Goal: Task Accomplishment & Management: Use online tool/utility

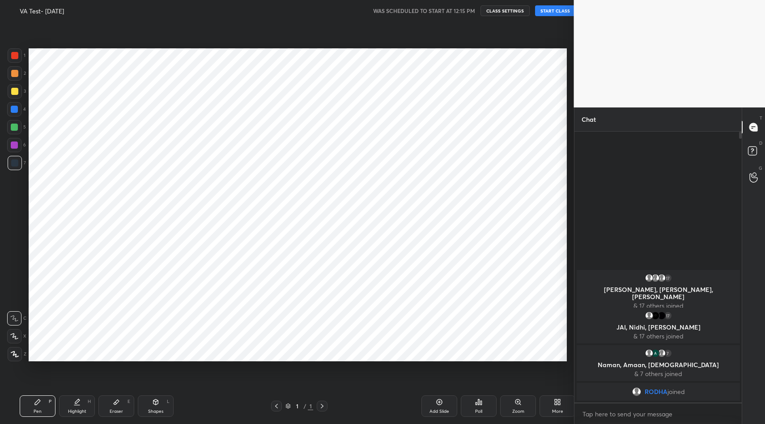
scroll to position [44395, 44223]
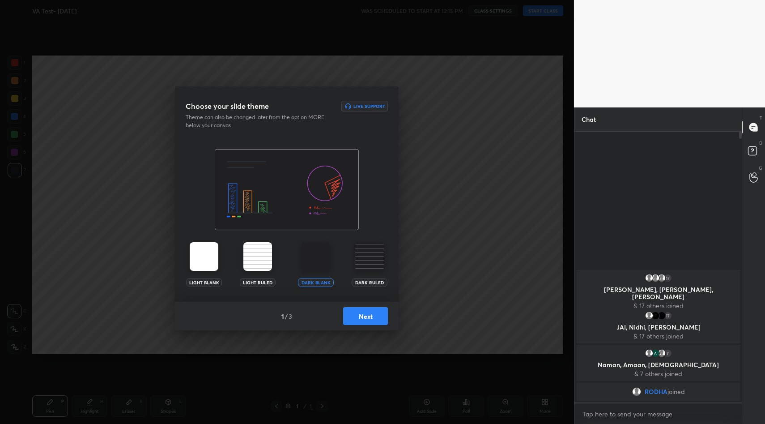
click at [377, 309] on button "Next" at bounding box center [365, 316] width 45 height 18
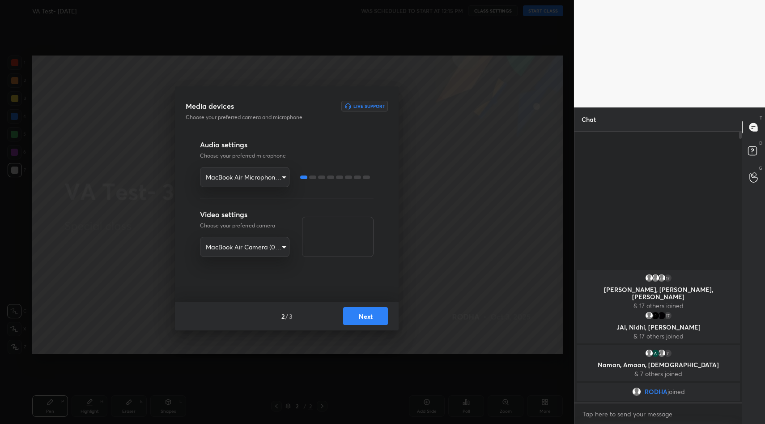
click at [377, 309] on button "Next" at bounding box center [365, 316] width 45 height 18
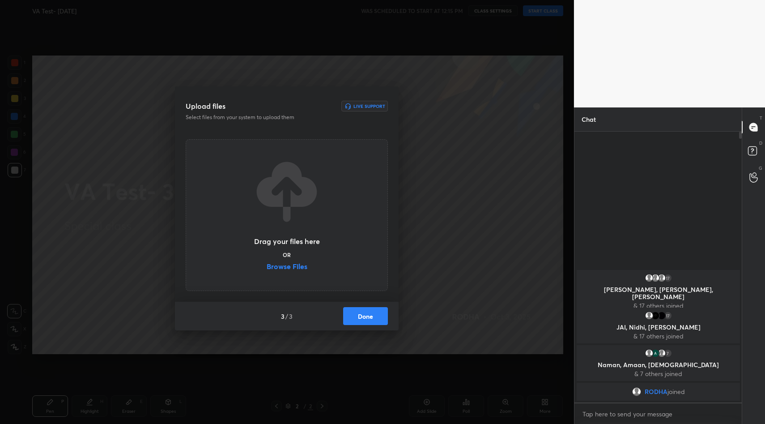
click at [295, 268] on label "Browse Files" at bounding box center [287, 267] width 41 height 9
click at [267, 268] on input "Browse Files" at bounding box center [267, 267] width 0 height 9
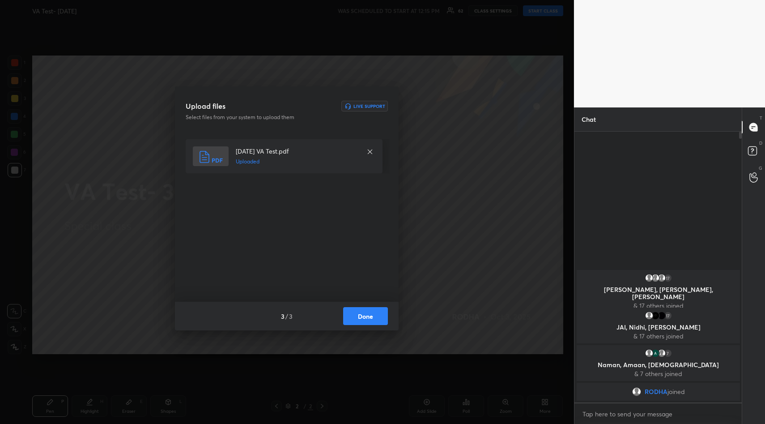
click at [373, 314] on button "Done" at bounding box center [365, 316] width 45 height 18
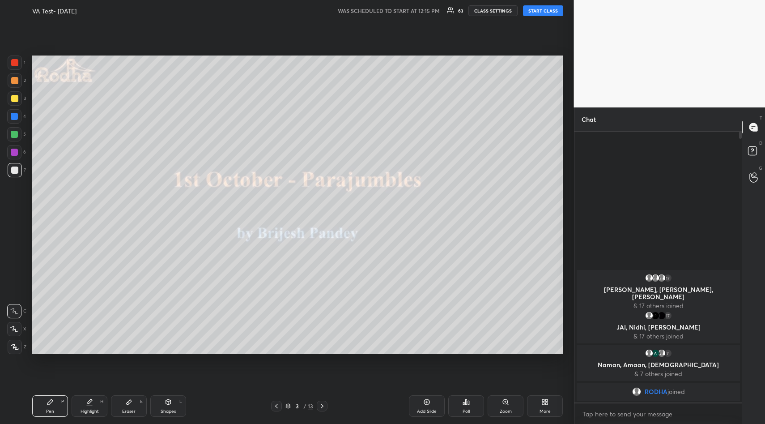
click at [428, 410] on div "Add Slide" at bounding box center [427, 411] width 20 height 4
click at [544, 11] on button "START CLASS" at bounding box center [543, 10] width 40 height 11
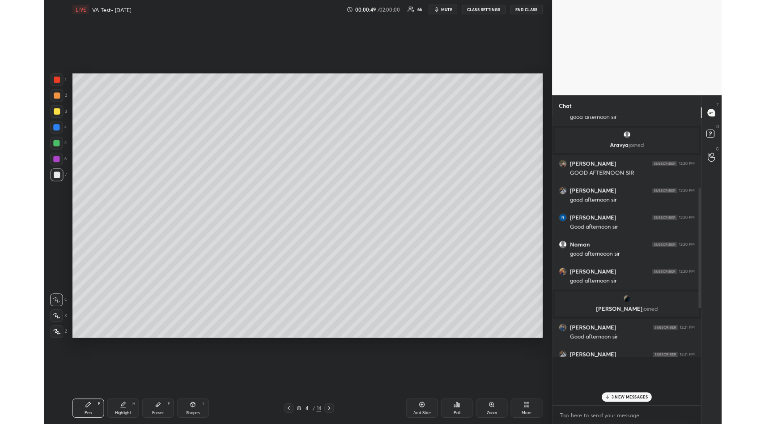
scroll to position [0, 0]
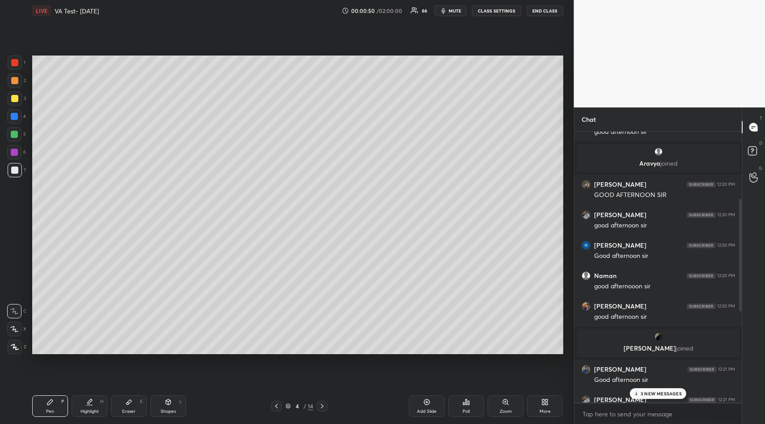
click at [671, 393] on p "3 NEW MESSAGES" at bounding box center [661, 393] width 41 height 5
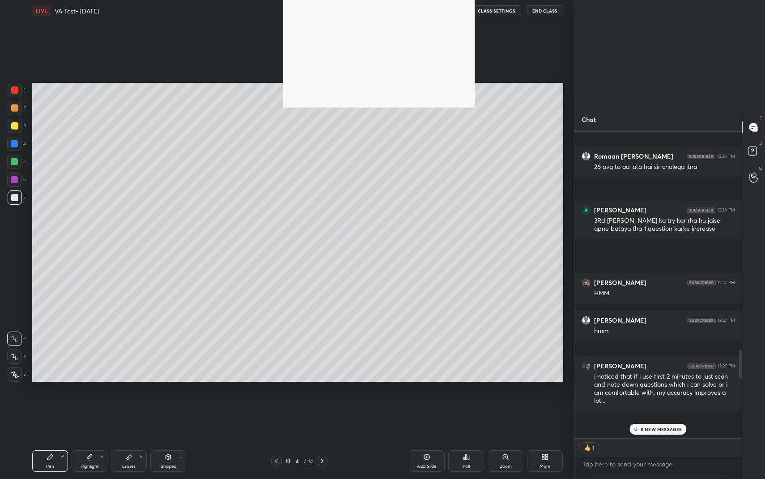
scroll to position [344, 165]
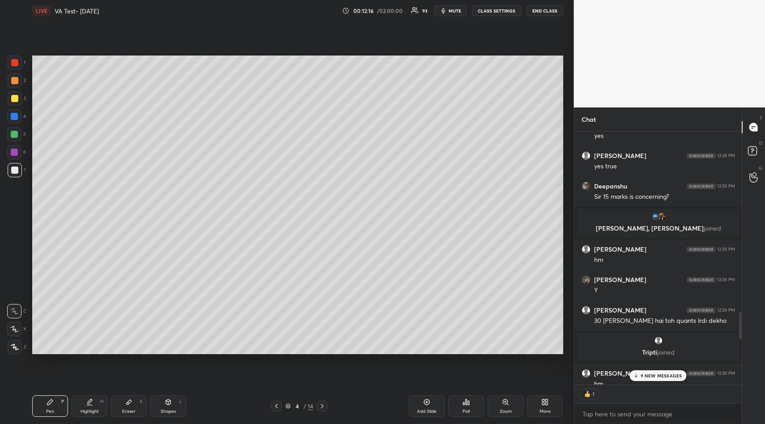
click at [658, 379] on div "9 NEW MESSAGES" at bounding box center [658, 375] width 57 height 11
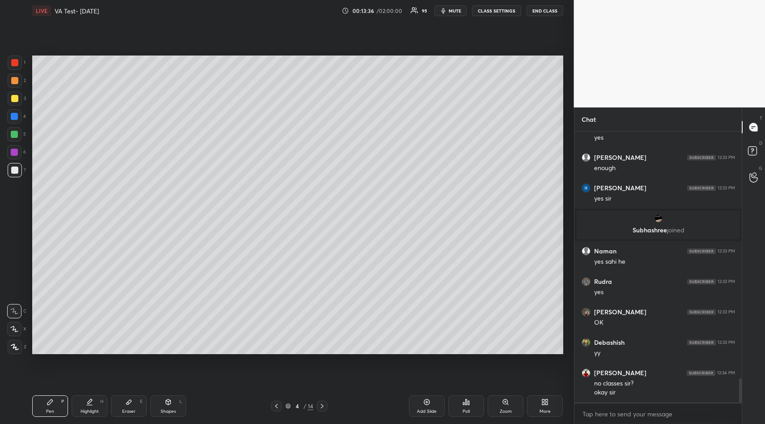
scroll to position [2735, 0]
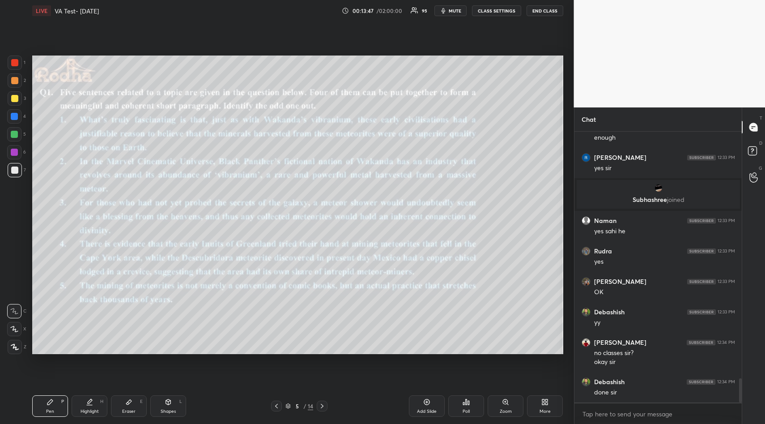
click at [473, 412] on div "Poll" at bounding box center [467, 405] width 36 height 21
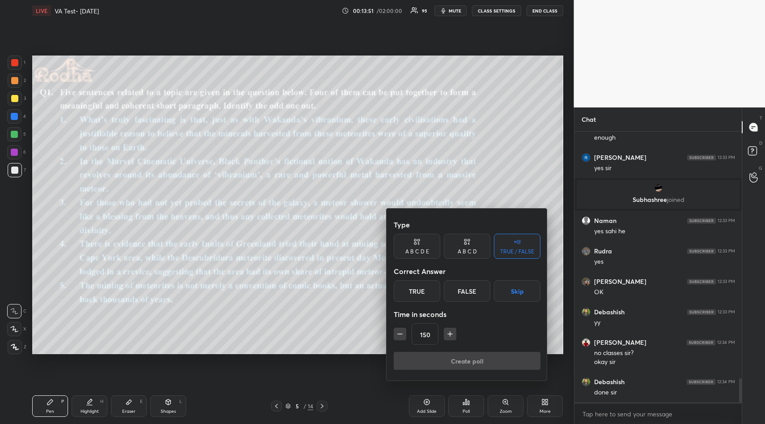
click at [521, 292] on button "Skip" at bounding box center [517, 290] width 47 height 21
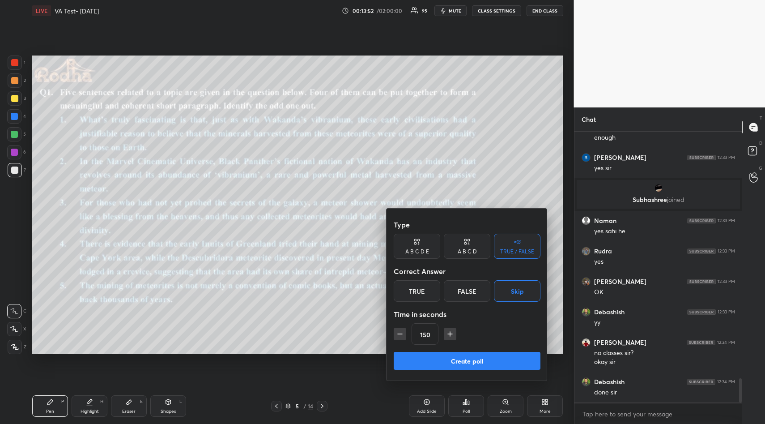
click at [487, 359] on button "Create poll" at bounding box center [467, 361] width 147 height 18
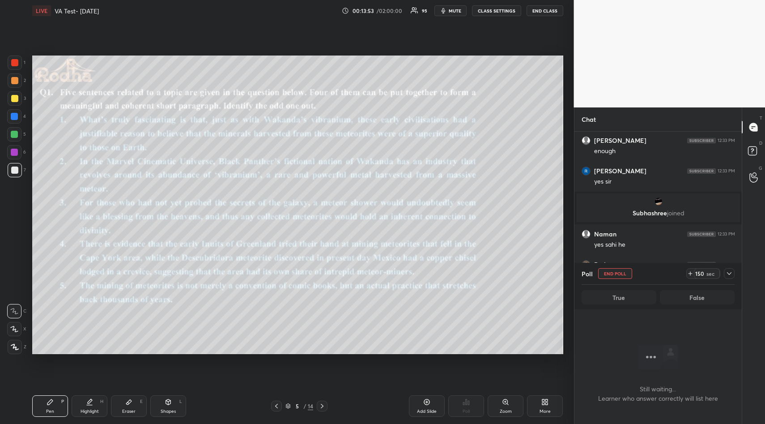
scroll to position [2592, 0]
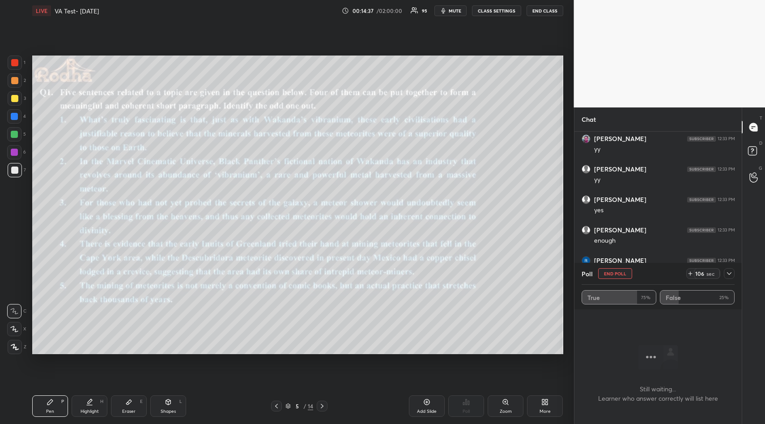
click at [730, 274] on icon at bounding box center [729, 273] width 7 height 7
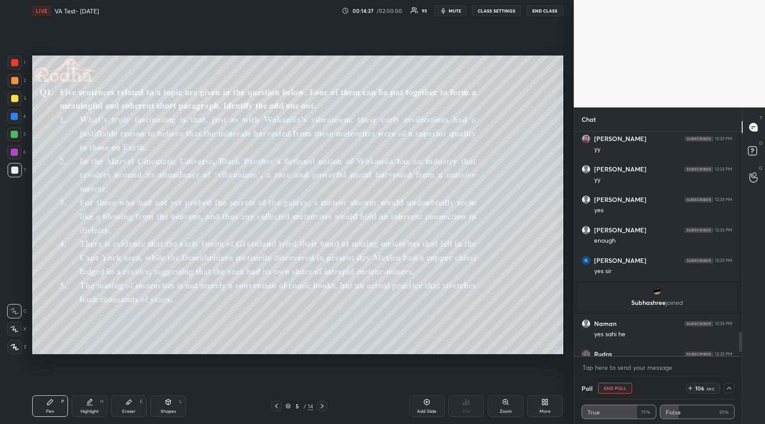
scroll to position [2551, 0]
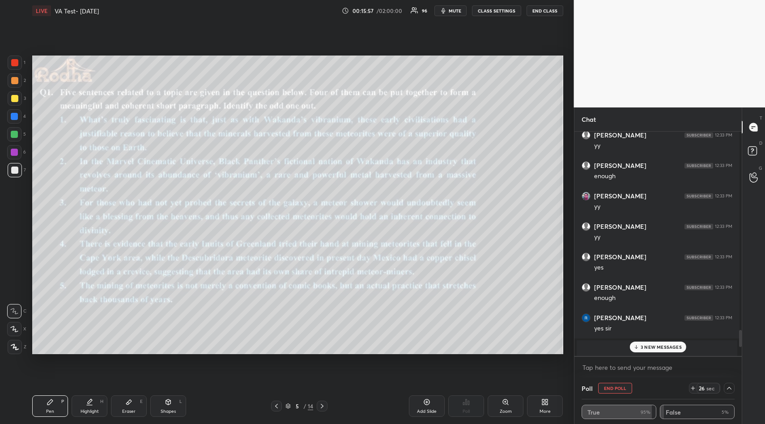
click at [662, 349] on p "3 NEW MESSAGES" at bounding box center [661, 346] width 41 height 5
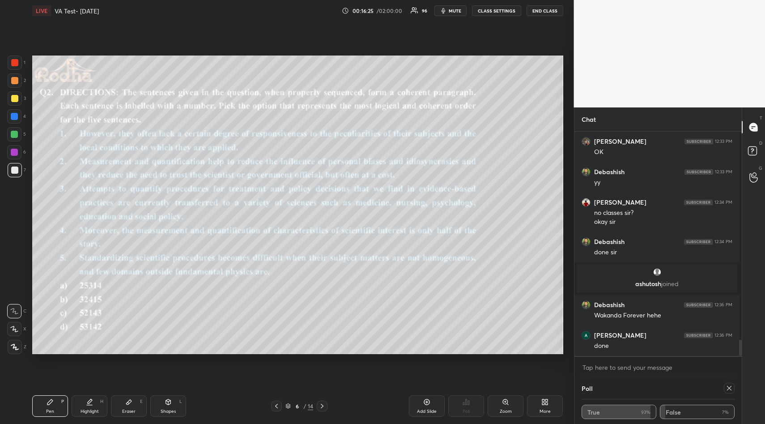
click at [726, 387] on icon at bounding box center [729, 388] width 7 height 7
type textarea "x"
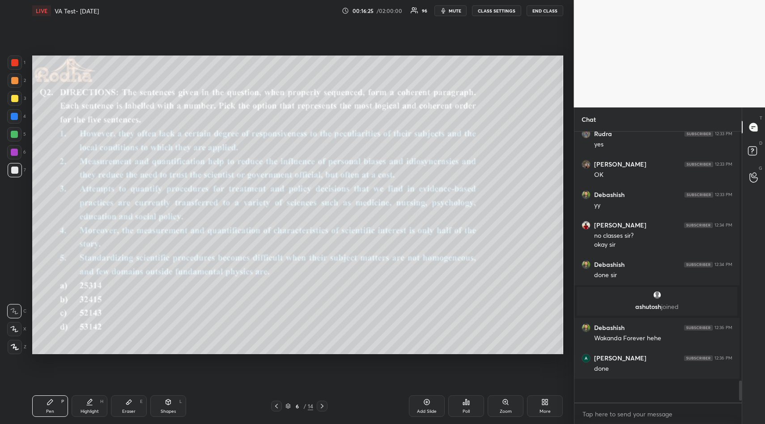
scroll to position [2835, 0]
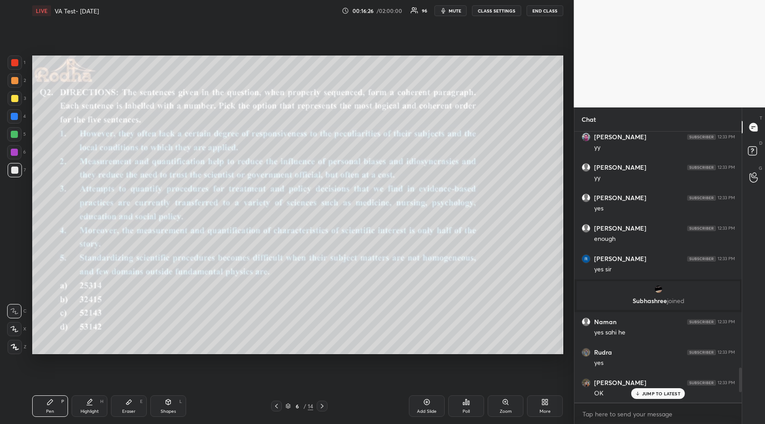
click at [462, 400] on div "Poll" at bounding box center [467, 405] width 36 height 21
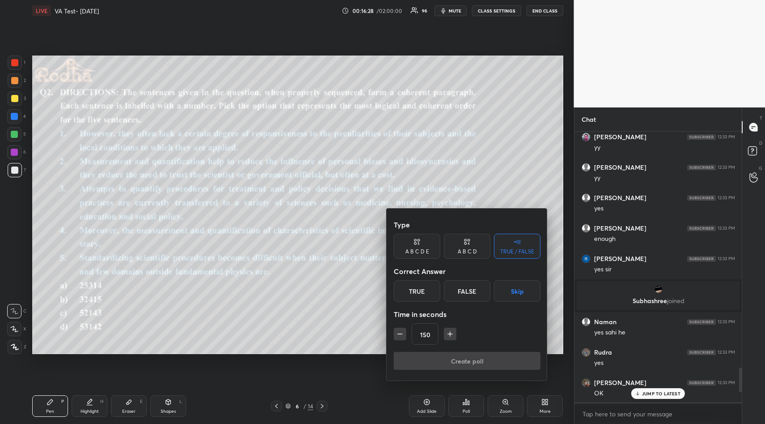
click at [406, 335] on button "button" at bounding box center [400, 334] width 13 height 13
type input "120"
click at [522, 291] on button "Skip" at bounding box center [517, 290] width 47 height 21
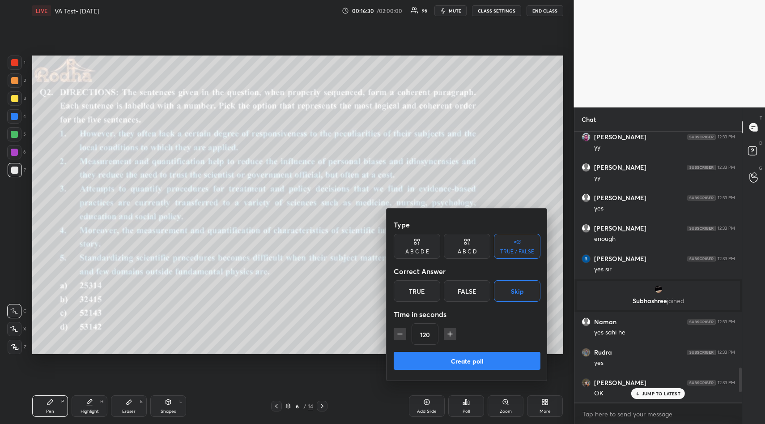
click at [485, 365] on button "Create poll" at bounding box center [467, 361] width 147 height 18
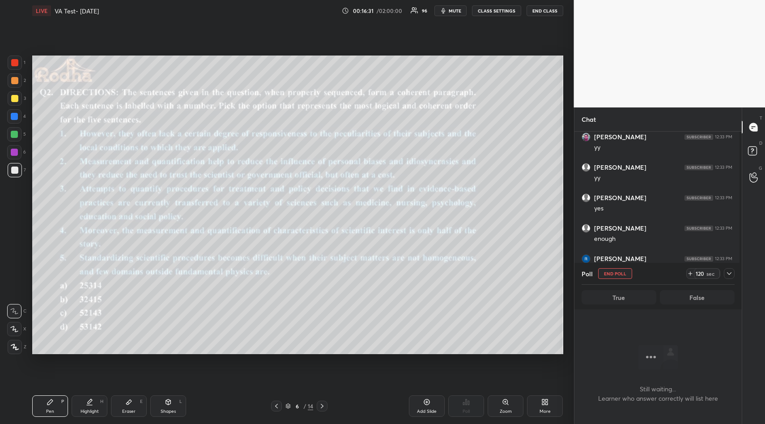
scroll to position [243, 165]
drag, startPoint x: 16, startPoint y: 98, endPoint x: 25, endPoint y: 93, distance: 10.4
click at [15, 98] on div at bounding box center [14, 98] width 7 height 7
click at [461, 12] on span "mute" at bounding box center [455, 11] width 13 height 6
click at [731, 270] on icon at bounding box center [729, 273] width 7 height 7
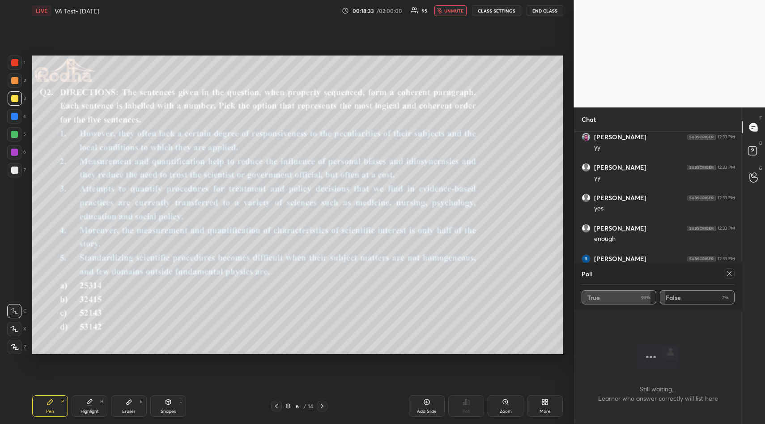
type textarea "x"
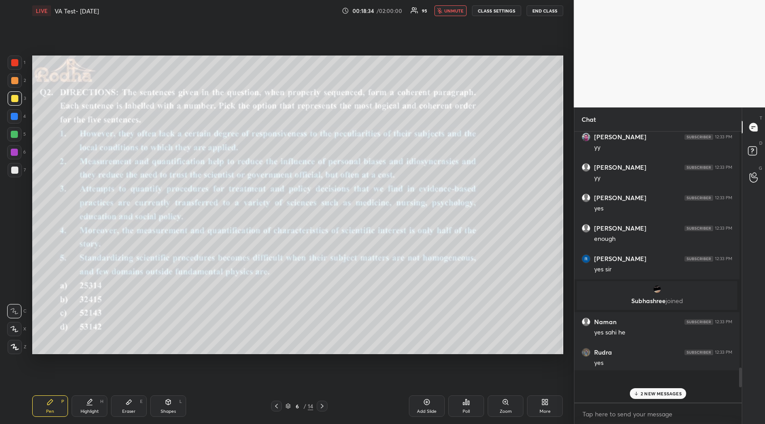
scroll to position [3, 3]
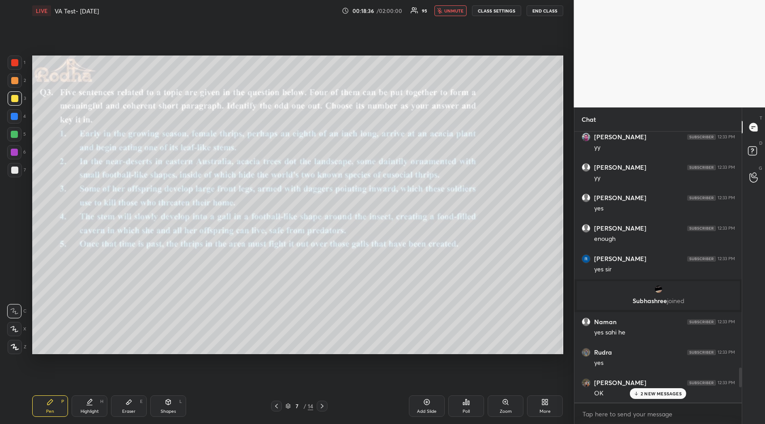
click at [464, 407] on div "Poll" at bounding box center [467, 405] width 36 height 21
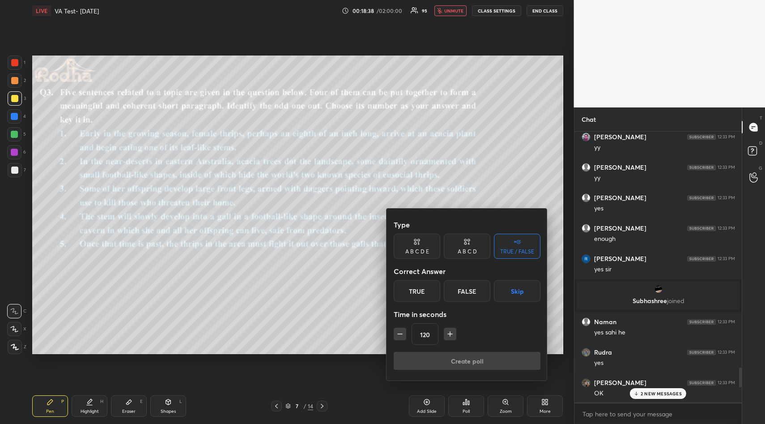
click at [521, 293] on button "Skip" at bounding box center [517, 290] width 47 height 21
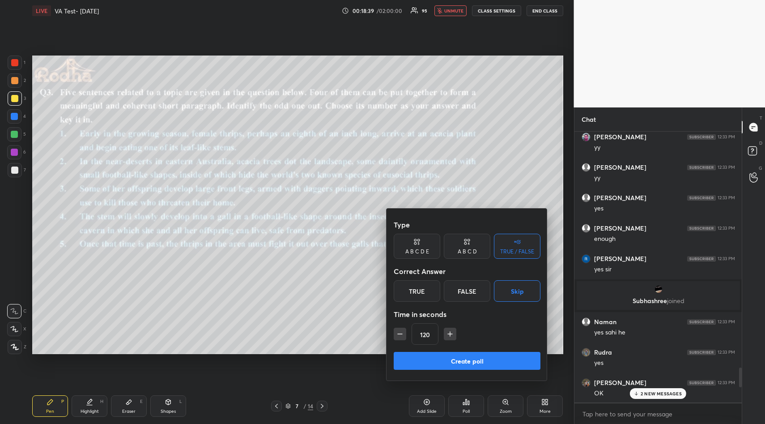
click at [452, 331] on icon "button" at bounding box center [450, 333] width 9 height 9
type input "135"
click at [466, 353] on button "Create poll" at bounding box center [467, 361] width 147 height 18
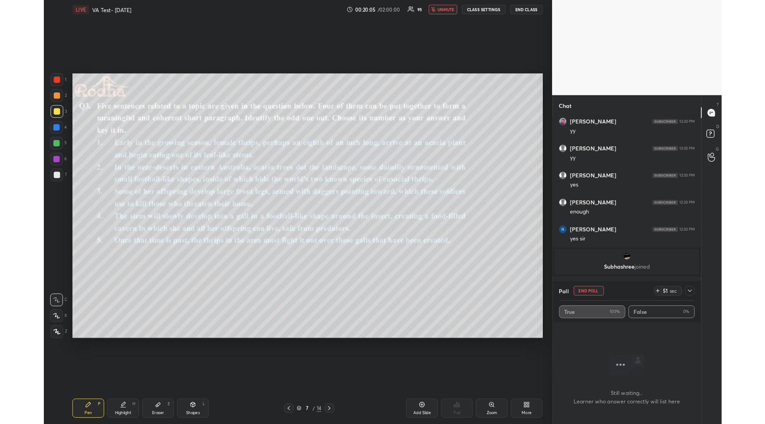
scroll to position [44395, 44223]
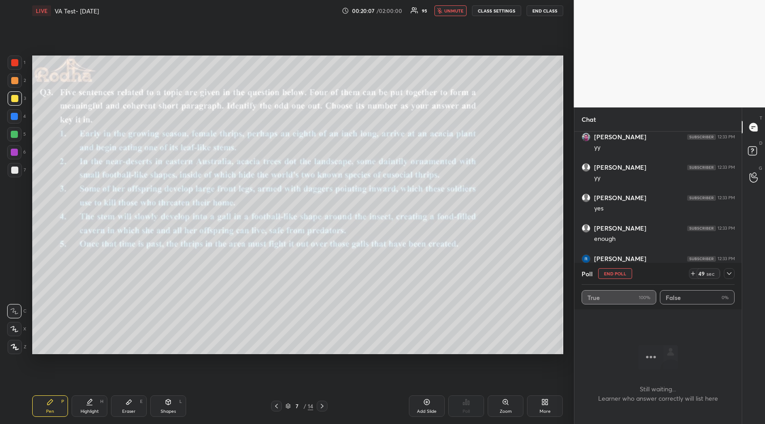
click at [731, 273] on icon at bounding box center [729, 273] width 4 height 3
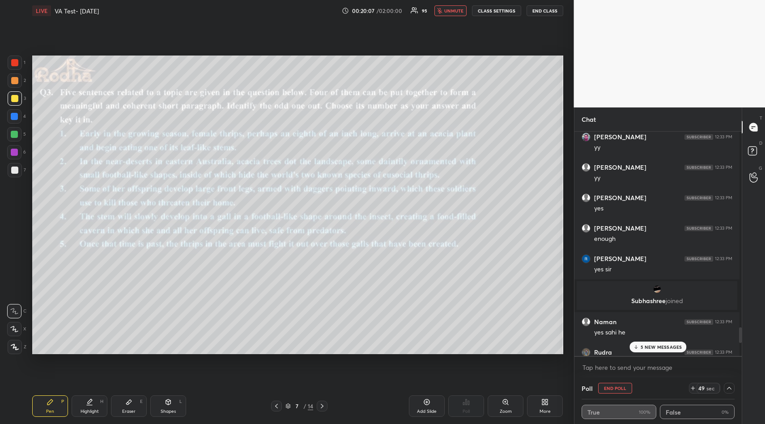
scroll to position [3, 3]
click at [668, 345] on p "5 NEW MESSAGES" at bounding box center [662, 346] width 42 height 5
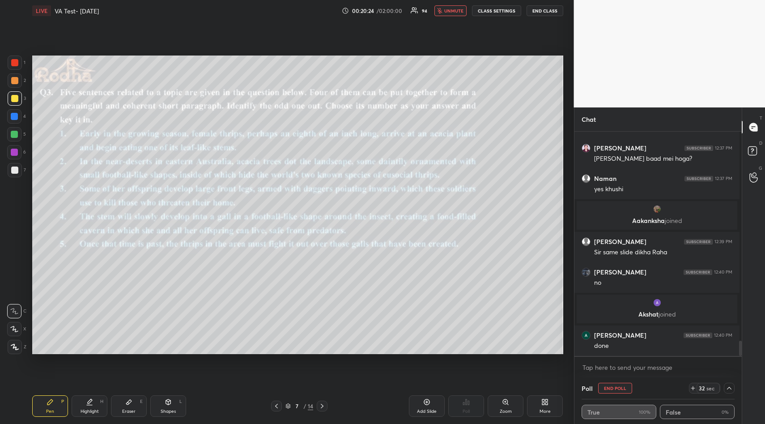
scroll to position [3085, 0]
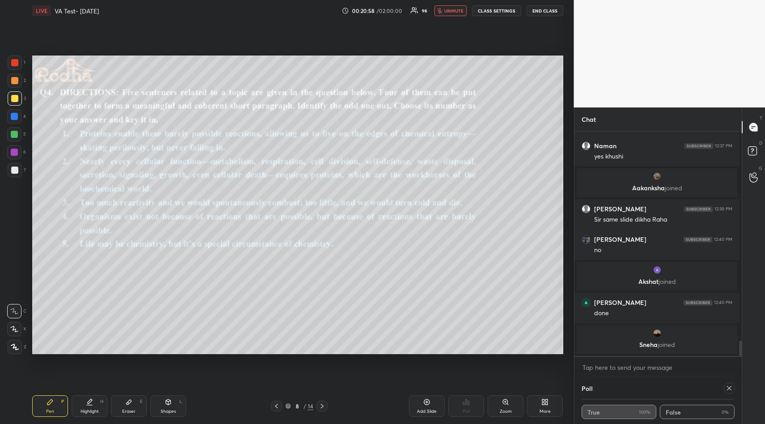
click at [726, 387] on icon at bounding box center [729, 388] width 7 height 7
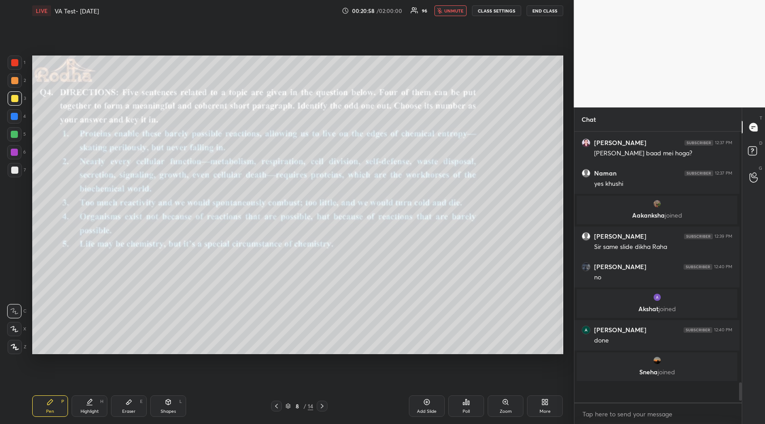
scroll to position [3, 3]
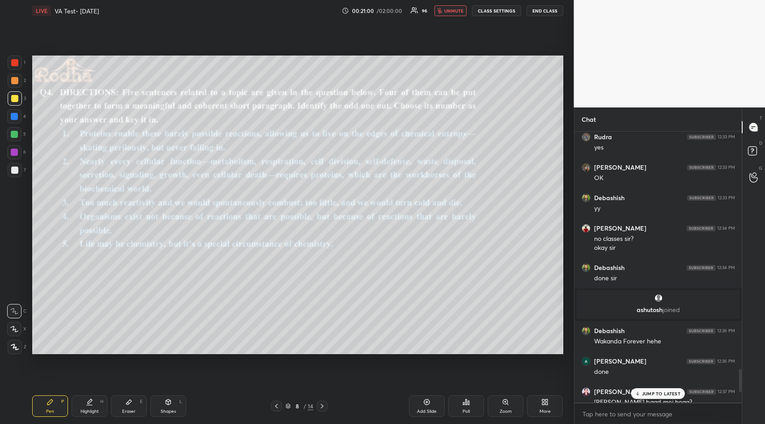
click at [469, 403] on icon at bounding box center [468, 403] width 1 height 4
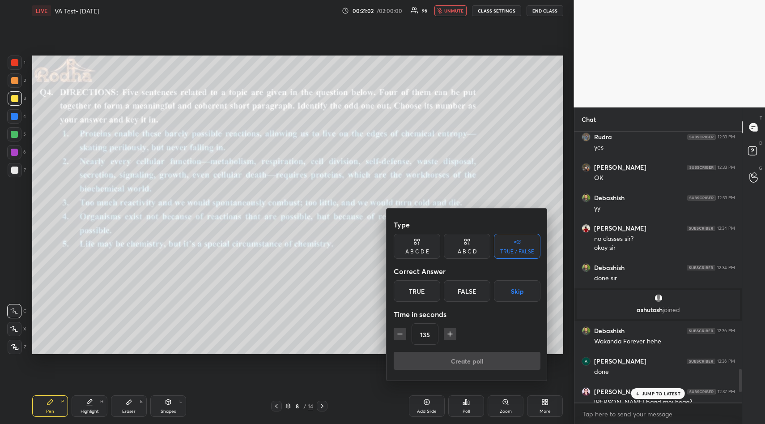
click at [516, 293] on button "Skip" at bounding box center [517, 290] width 47 height 21
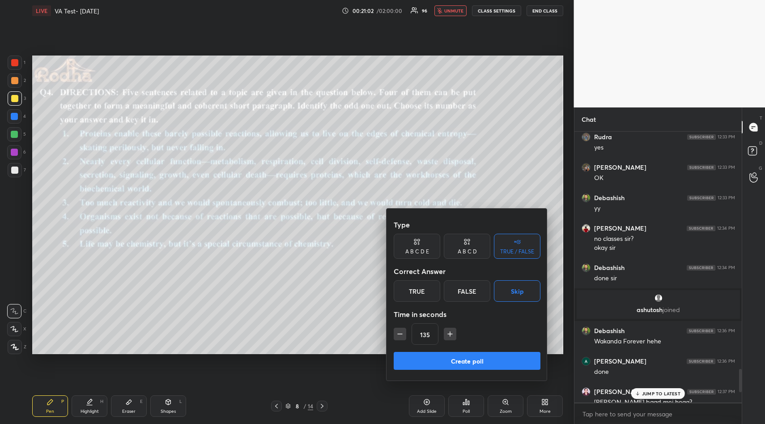
click at [483, 358] on button "Create poll" at bounding box center [467, 361] width 147 height 18
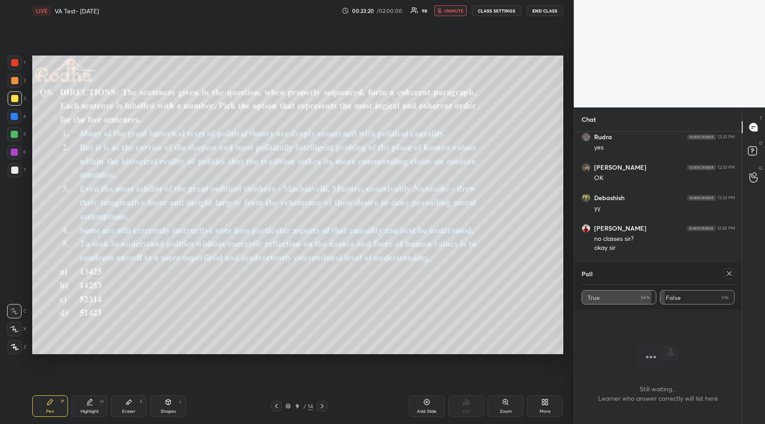
click at [733, 270] on icon at bounding box center [729, 273] width 7 height 7
type textarea "x"
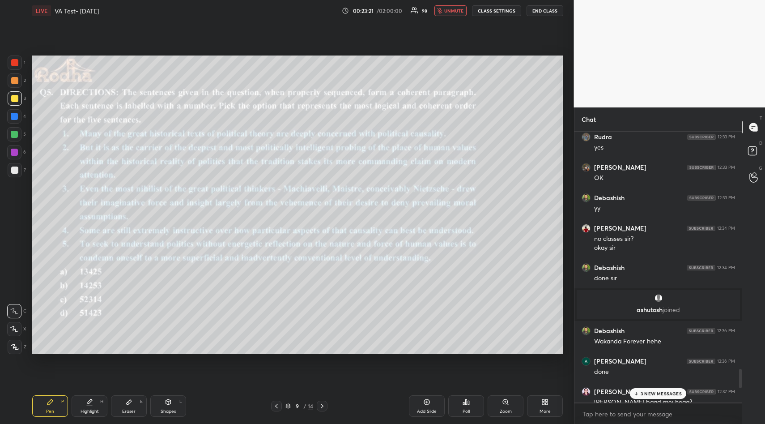
scroll to position [290, 165]
click at [470, 405] on icon at bounding box center [466, 401] width 7 height 7
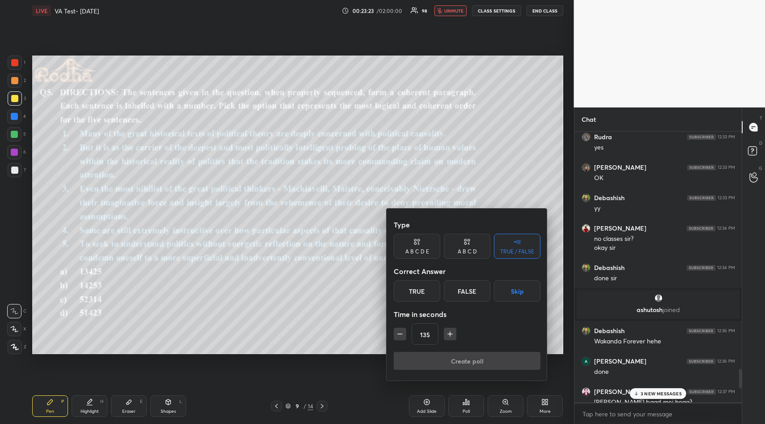
click at [404, 339] on button "button" at bounding box center [400, 334] width 13 height 13
type input "120"
click at [521, 296] on button "Skip" at bounding box center [517, 290] width 47 height 21
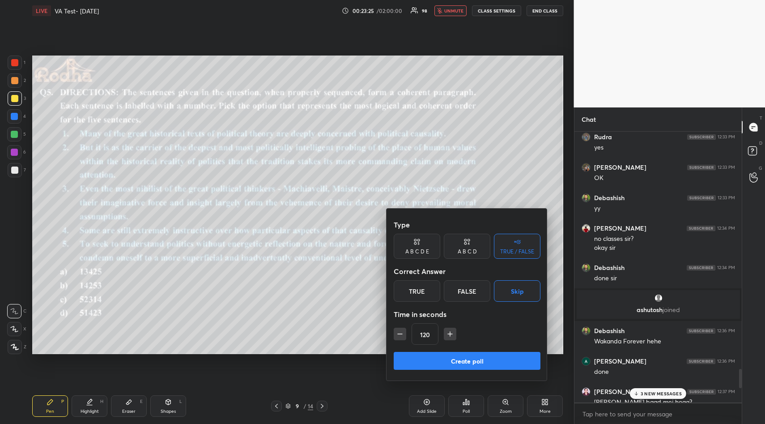
click at [486, 359] on button "Create poll" at bounding box center [467, 361] width 147 height 18
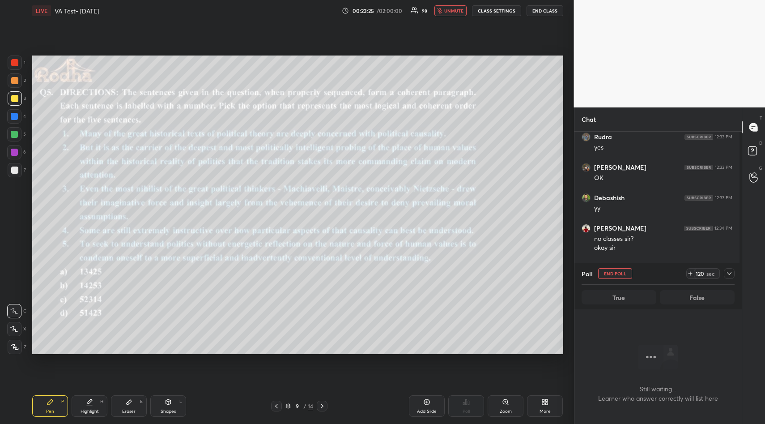
scroll to position [3, 3]
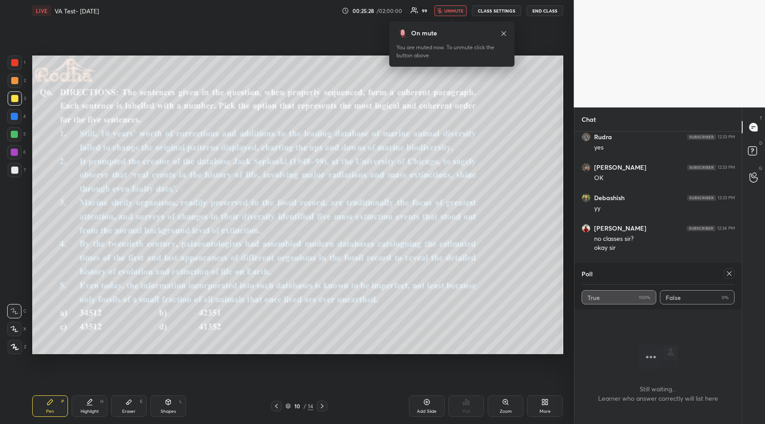
click at [503, 33] on icon at bounding box center [503, 33] width 7 height 7
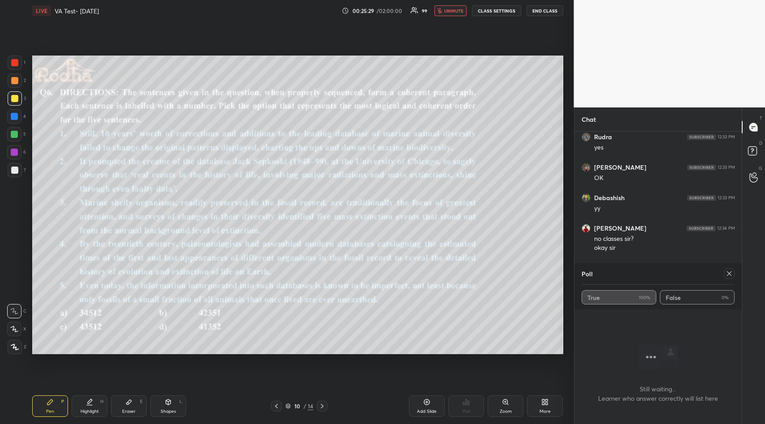
click at [730, 274] on icon at bounding box center [729, 273] width 4 height 4
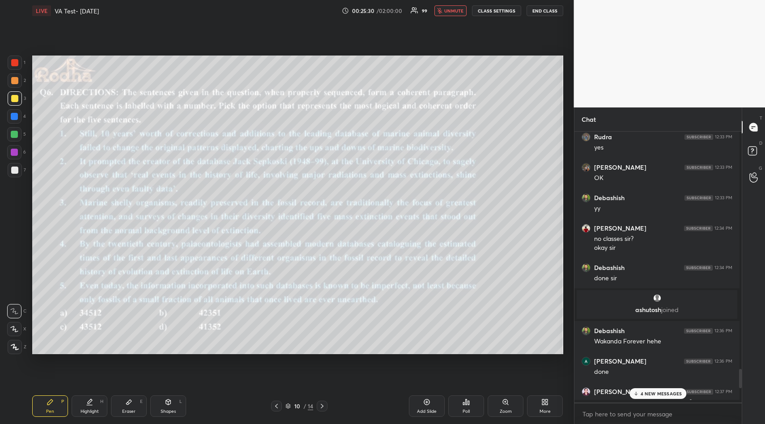
scroll to position [290, 165]
click at [469, 402] on icon at bounding box center [468, 403] width 1 height 4
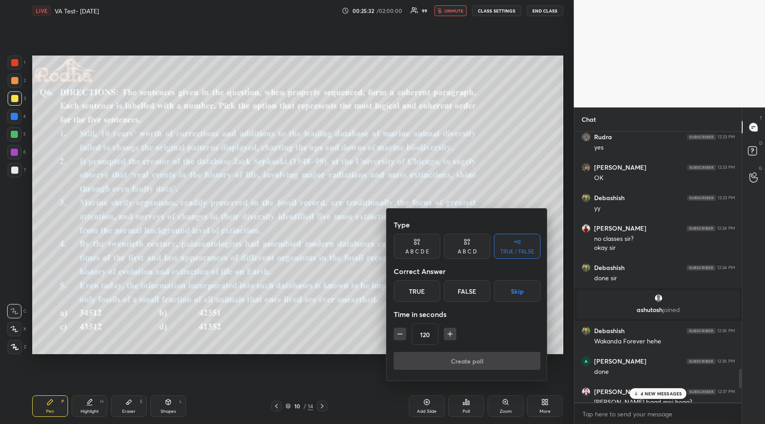
click at [516, 287] on button "Skip" at bounding box center [517, 290] width 47 height 21
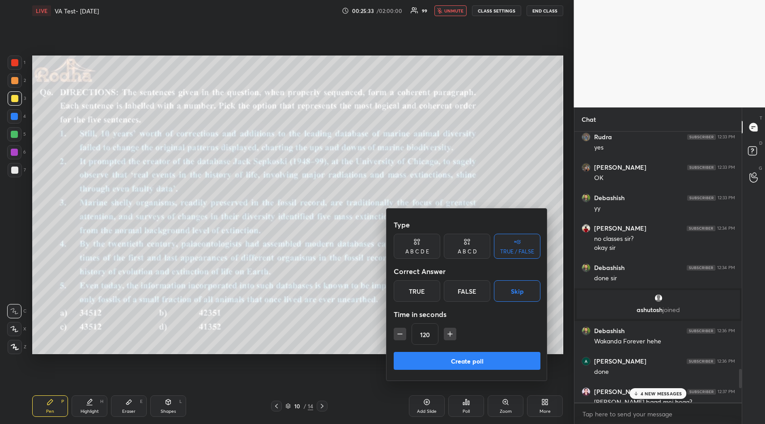
click at [478, 359] on button "Create poll" at bounding box center [467, 361] width 147 height 18
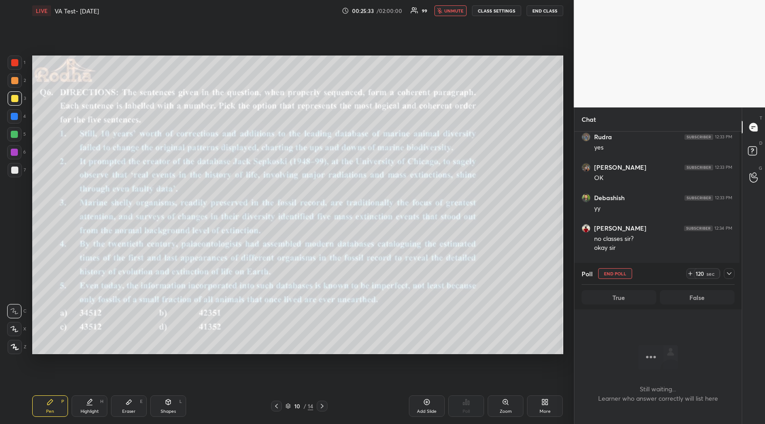
scroll to position [243, 165]
click at [729, 277] on icon at bounding box center [729, 273] width 7 height 7
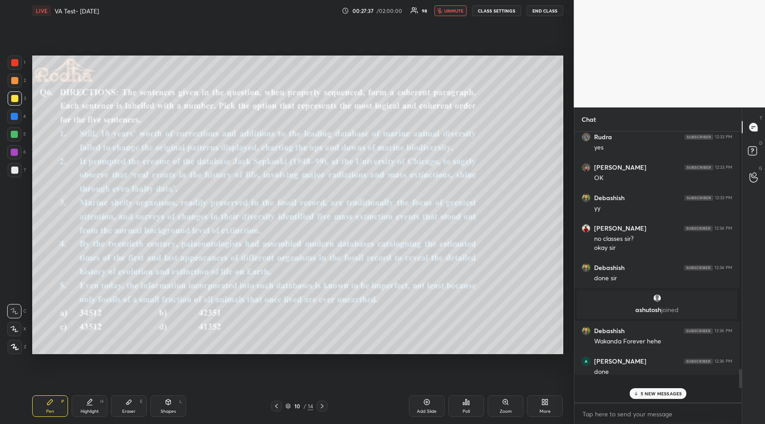
scroll to position [3, 3]
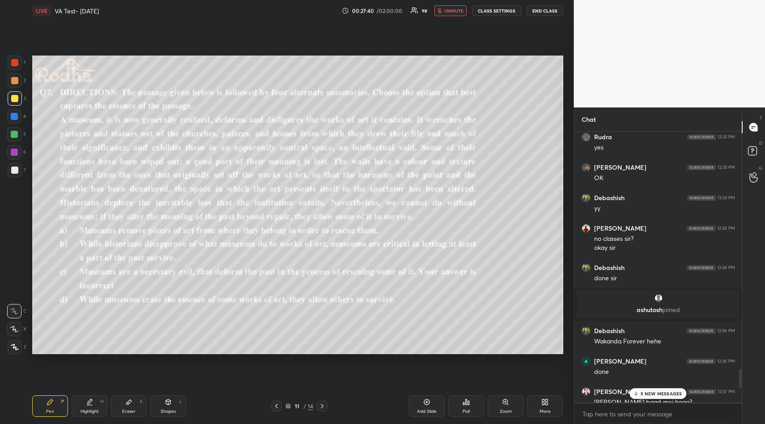
click at [473, 404] on div "Poll" at bounding box center [467, 405] width 36 height 21
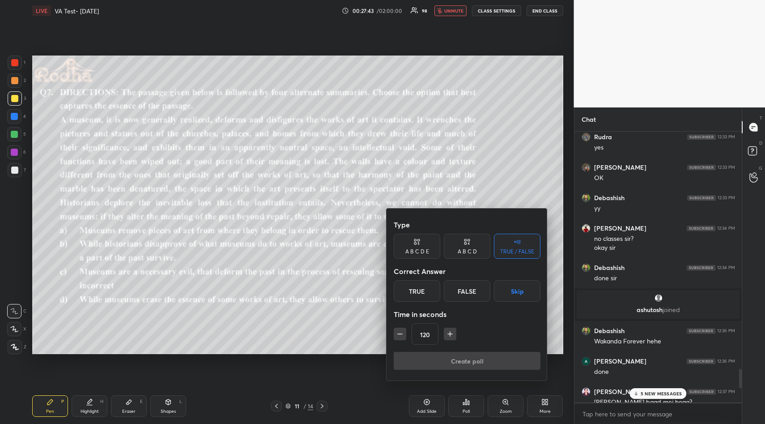
click at [515, 297] on button "Skip" at bounding box center [517, 290] width 47 height 21
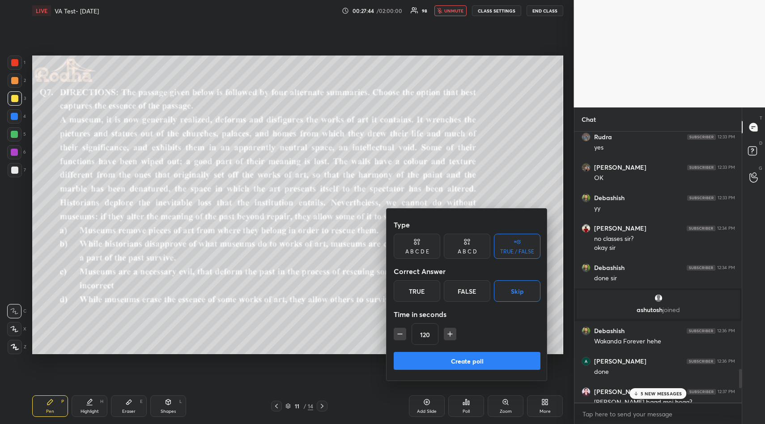
click at [496, 355] on button "Create poll" at bounding box center [467, 361] width 147 height 18
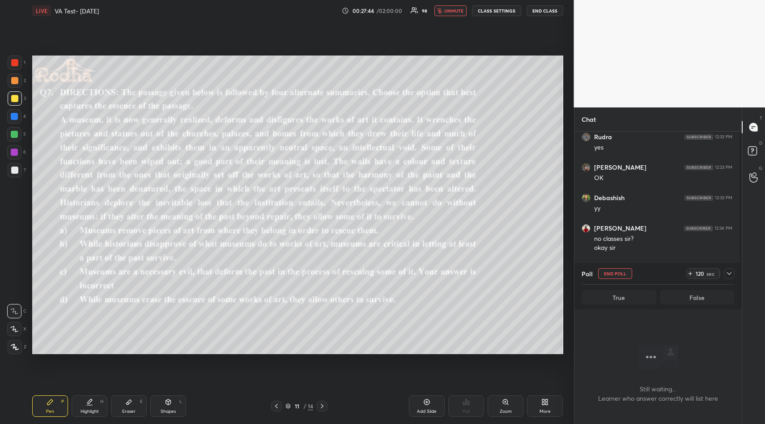
scroll to position [243, 165]
click at [731, 272] on icon at bounding box center [729, 273] width 7 height 7
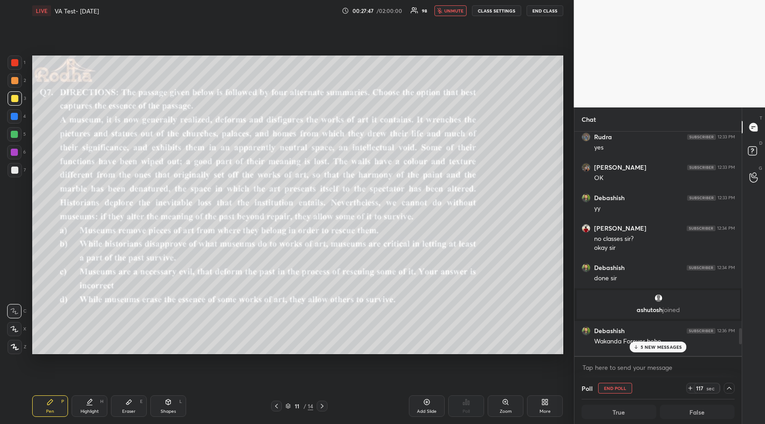
scroll to position [3, 3]
click at [667, 345] on p "5 NEW MESSAGES" at bounding box center [662, 346] width 42 height 5
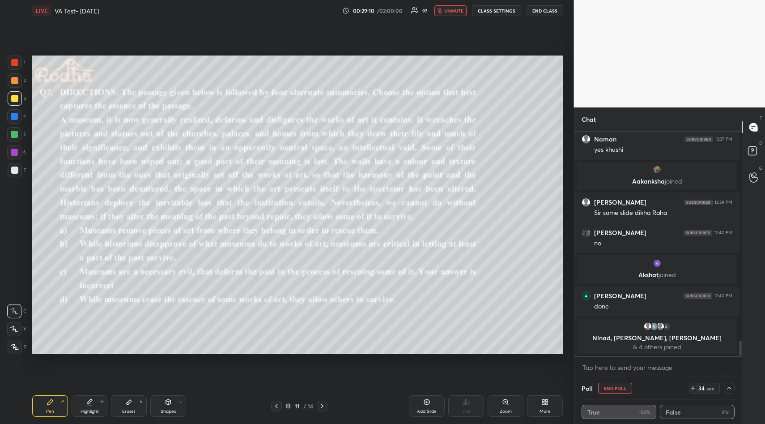
scroll to position [3064, 0]
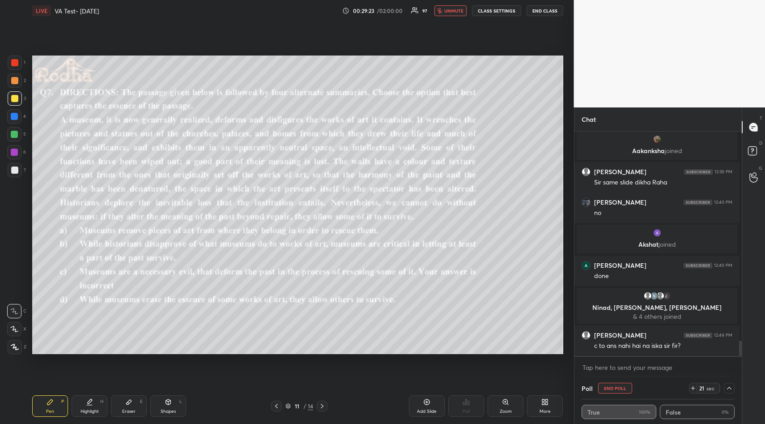
click at [132, 404] on icon at bounding box center [128, 401] width 7 height 7
click at [43, 401] on div "Pen P" at bounding box center [50, 405] width 36 height 21
click at [47, 403] on icon at bounding box center [49, 401] width 5 height 5
click at [14, 64] on div at bounding box center [14, 62] width 7 height 7
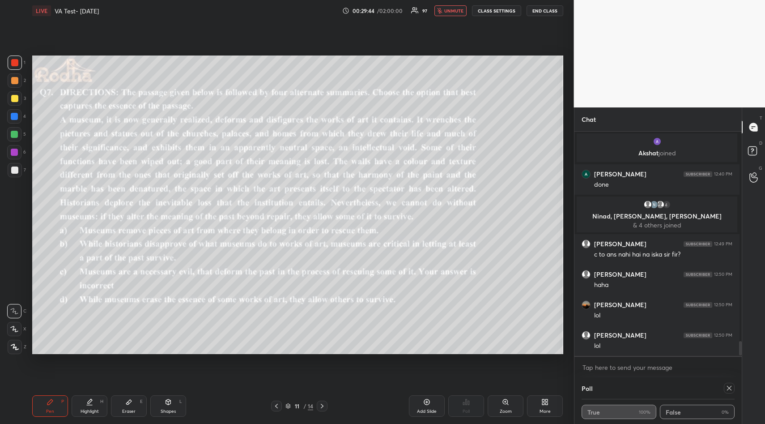
scroll to position [3216, 0]
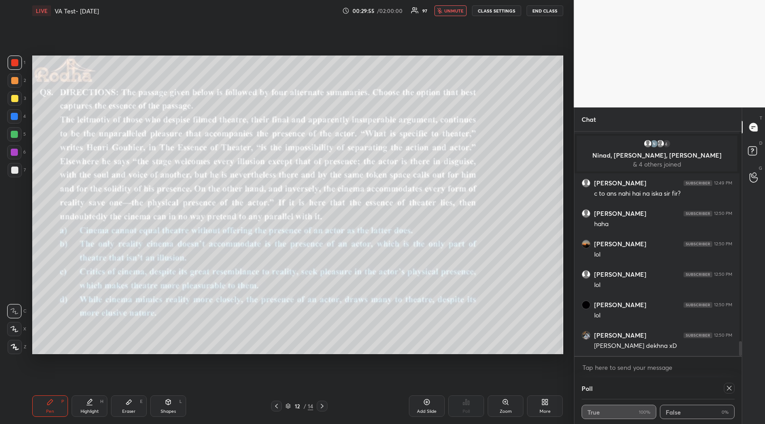
click at [727, 389] on icon at bounding box center [729, 388] width 7 height 7
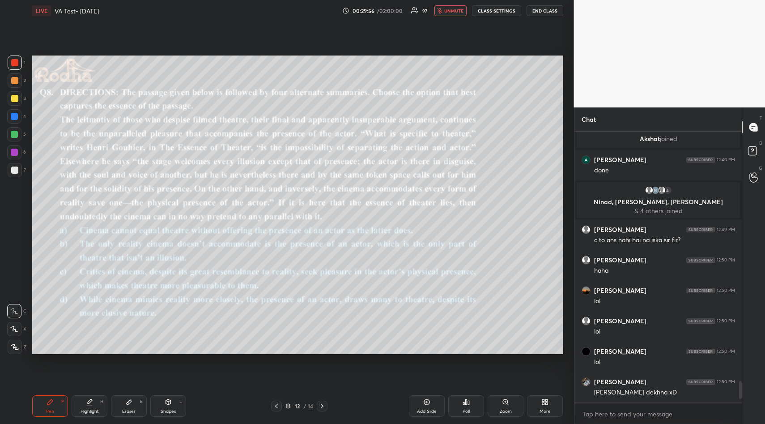
scroll to position [2885, 0]
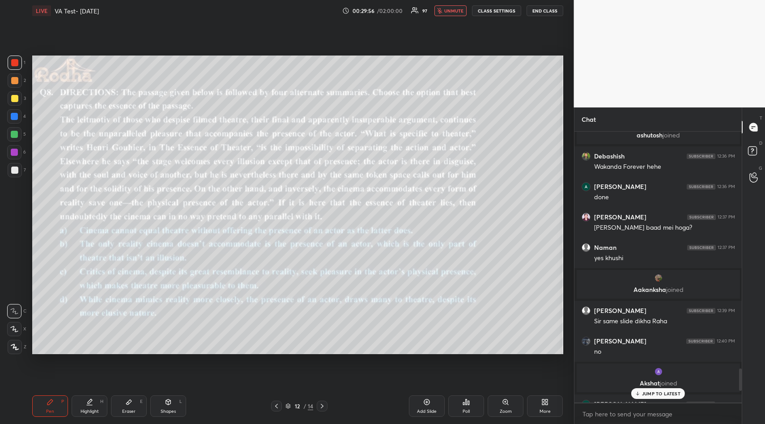
click at [479, 411] on div "Poll" at bounding box center [467, 405] width 36 height 21
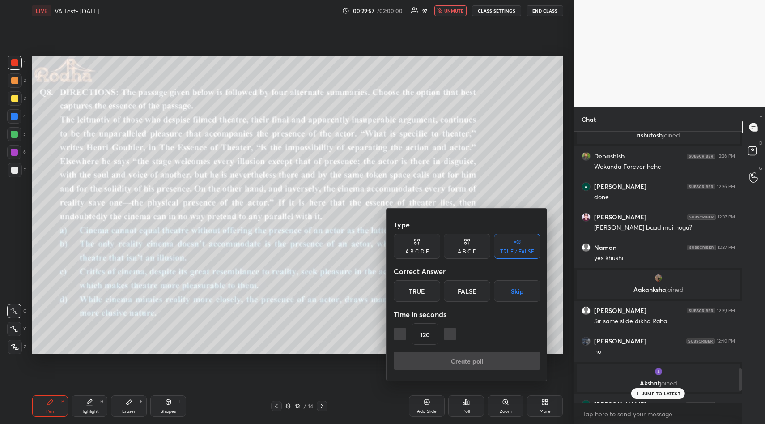
click at [518, 290] on button "Skip" at bounding box center [517, 290] width 47 height 21
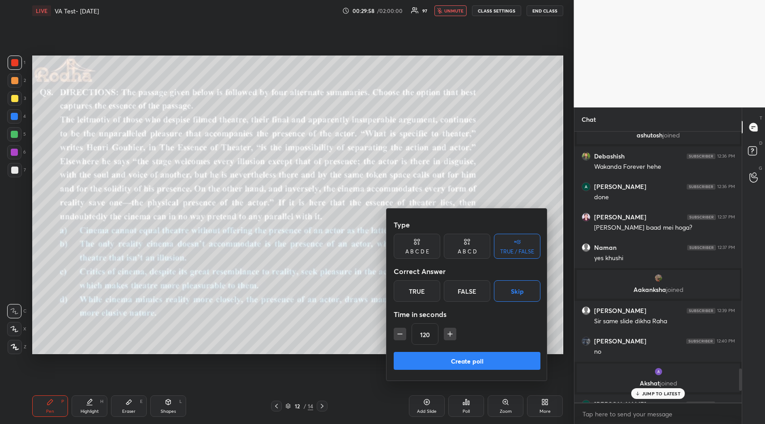
click at [482, 362] on button "Create poll" at bounding box center [467, 361] width 147 height 18
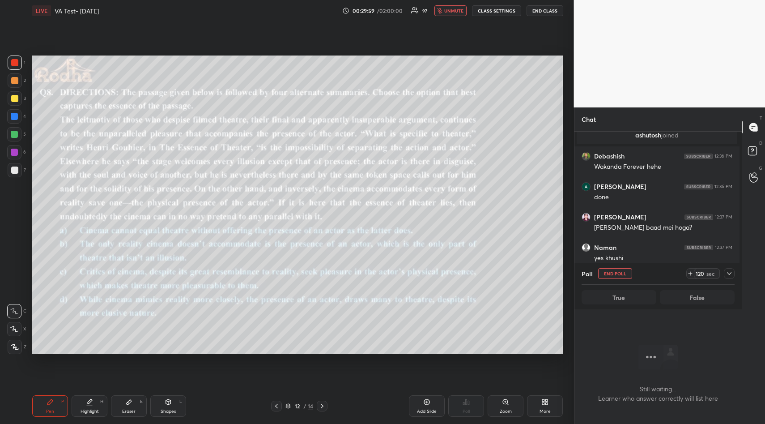
scroll to position [3, 3]
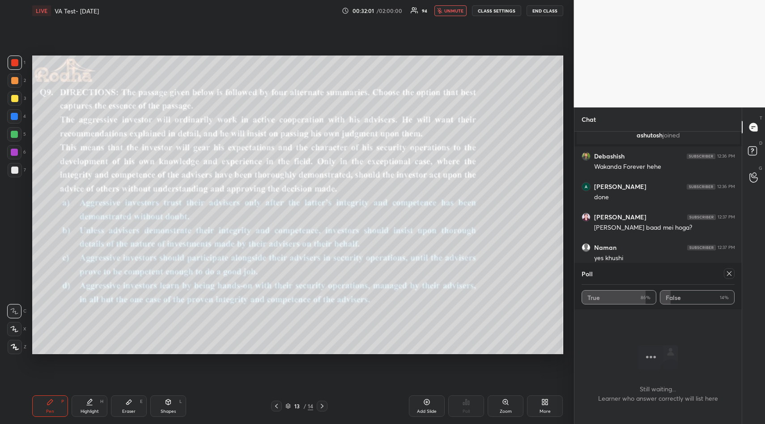
click at [731, 276] on icon at bounding box center [729, 273] width 7 height 7
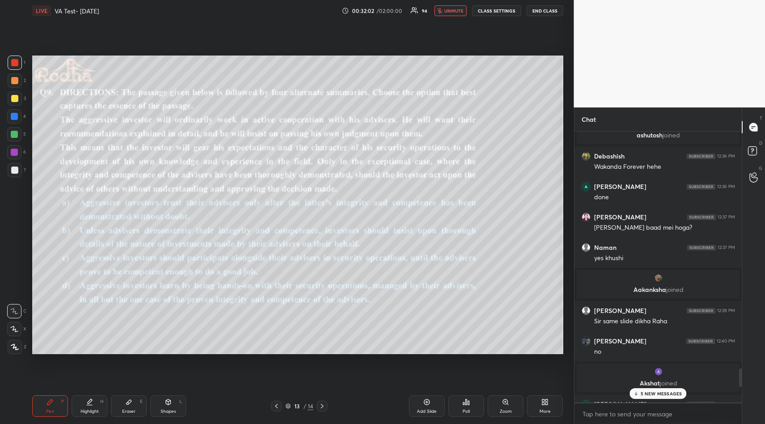
click at [470, 405] on icon at bounding box center [466, 401] width 7 height 7
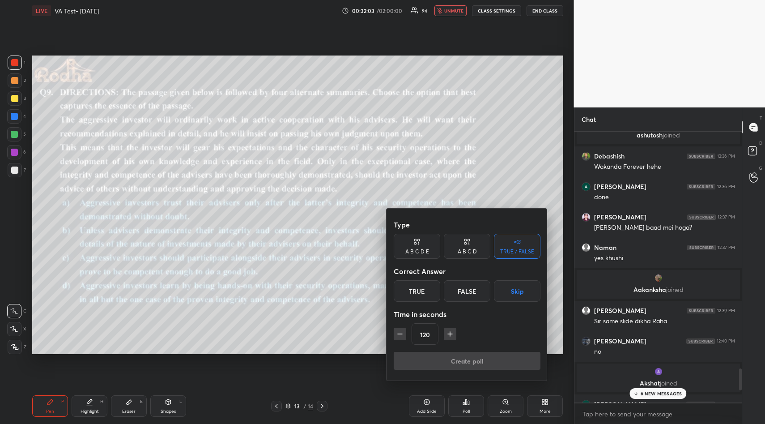
click at [521, 290] on button "Skip" at bounding box center [517, 290] width 47 height 21
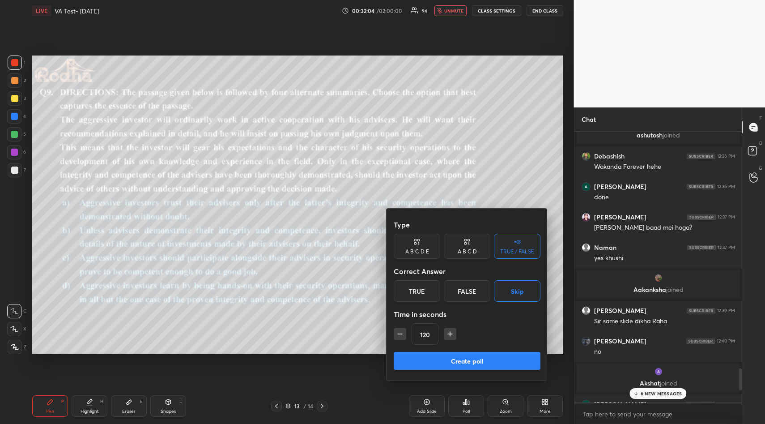
click at [479, 364] on button "Create poll" at bounding box center [467, 361] width 147 height 18
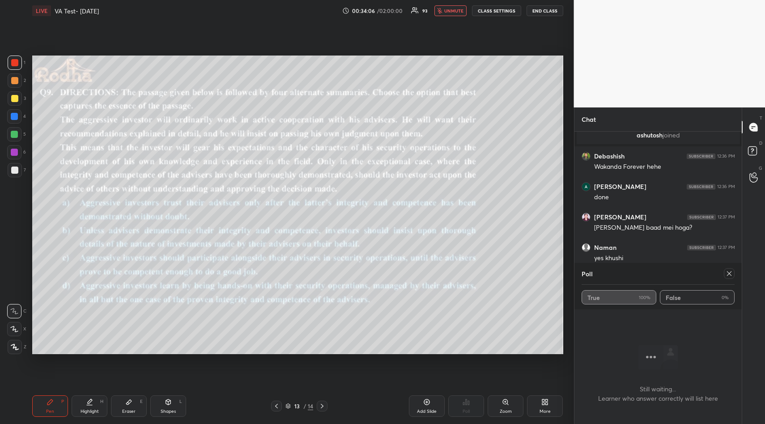
click at [729, 276] on icon at bounding box center [729, 273] width 7 height 7
type textarea "x"
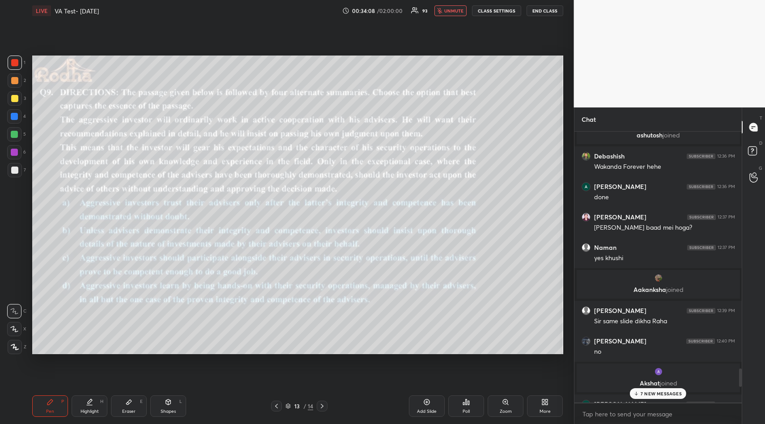
click at [432, 407] on div "Add Slide" at bounding box center [427, 405] width 36 height 21
click at [650, 397] on div "7 NEW MESSAGES" at bounding box center [658, 393] width 56 height 11
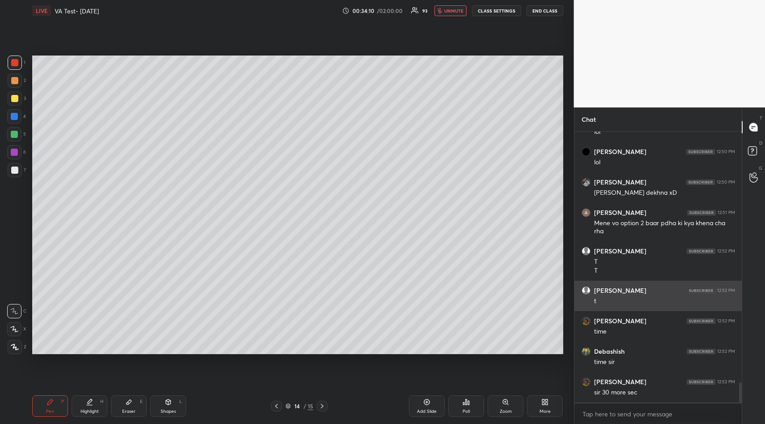
scroll to position [3359, 0]
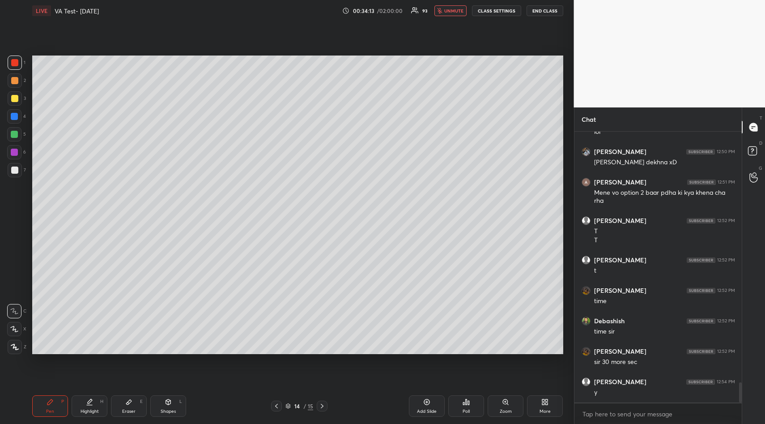
click at [450, 12] on span "unmute" at bounding box center [453, 11] width 19 height 6
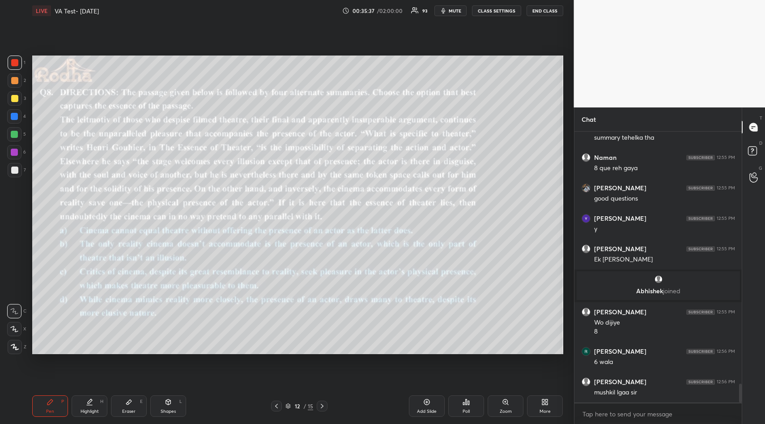
scroll to position [3688, 0]
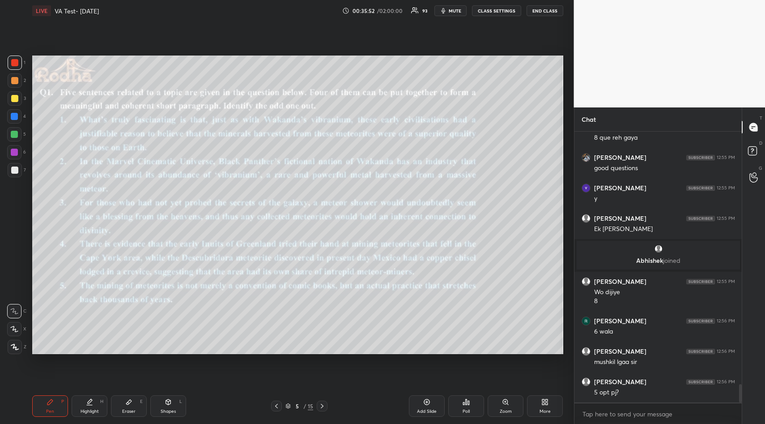
click at [469, 405] on icon at bounding box center [466, 401] width 7 height 7
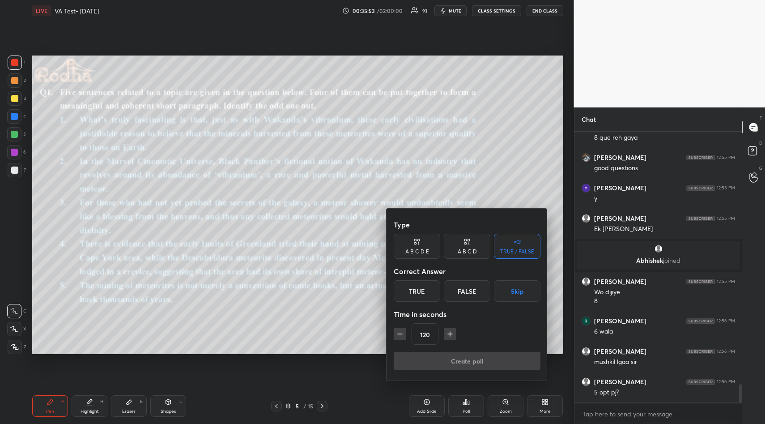
scroll to position [3721, 0]
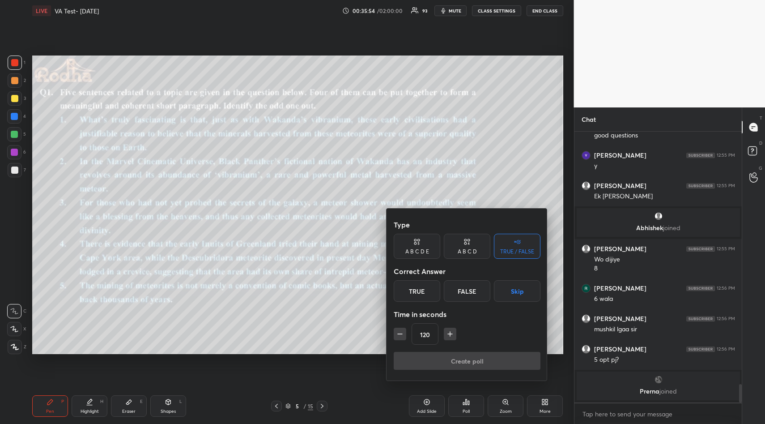
click at [423, 249] on div "A B C D E" at bounding box center [418, 251] width 24 height 5
click at [403, 334] on icon "button" at bounding box center [400, 333] width 9 height 9
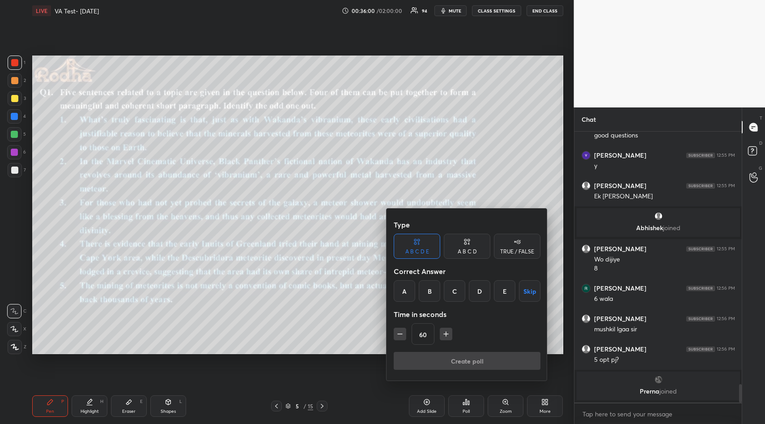
click at [403, 334] on icon "button" at bounding box center [400, 333] width 9 height 9
type input "15"
click at [403, 334] on div "15" at bounding box center [467, 333] width 147 height 21
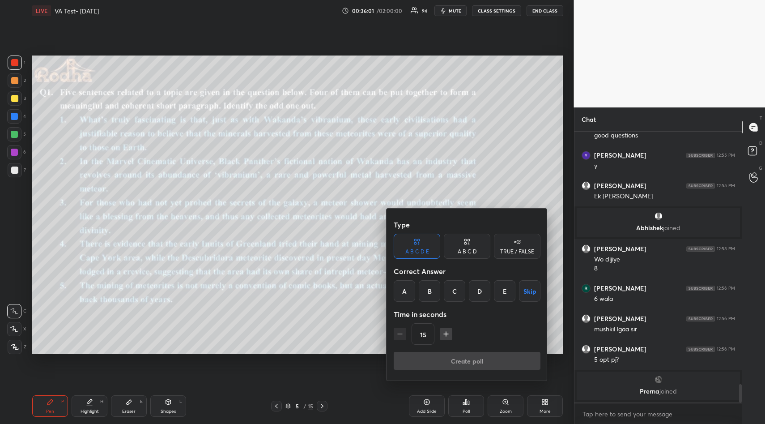
click at [403, 334] on div "15" at bounding box center [467, 333] width 147 height 21
click at [456, 289] on div "C" at bounding box center [454, 290] width 21 height 21
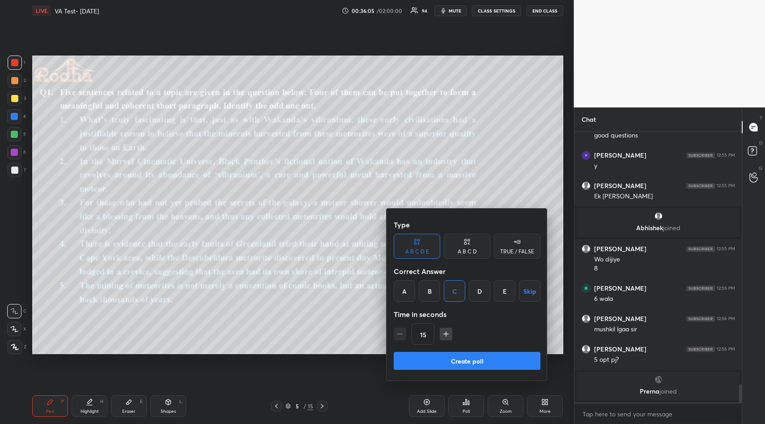
click at [478, 363] on button "Create poll" at bounding box center [467, 361] width 147 height 18
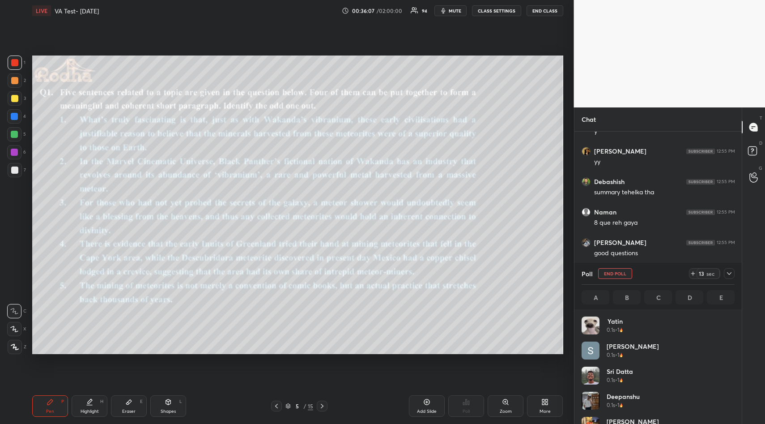
scroll to position [105, 150]
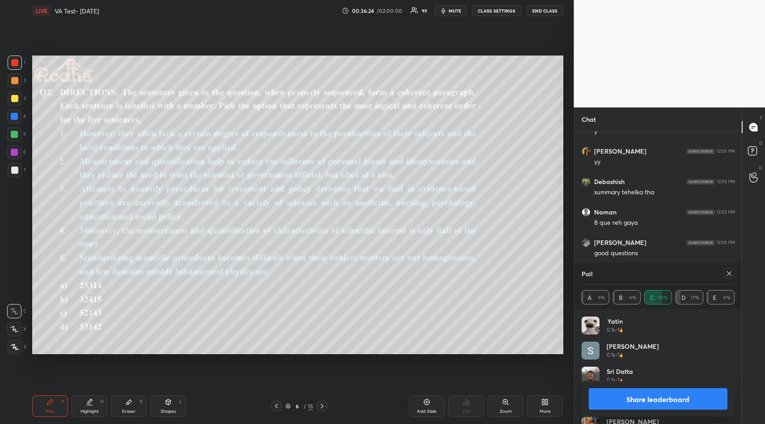
click at [727, 273] on icon at bounding box center [729, 273] width 7 height 7
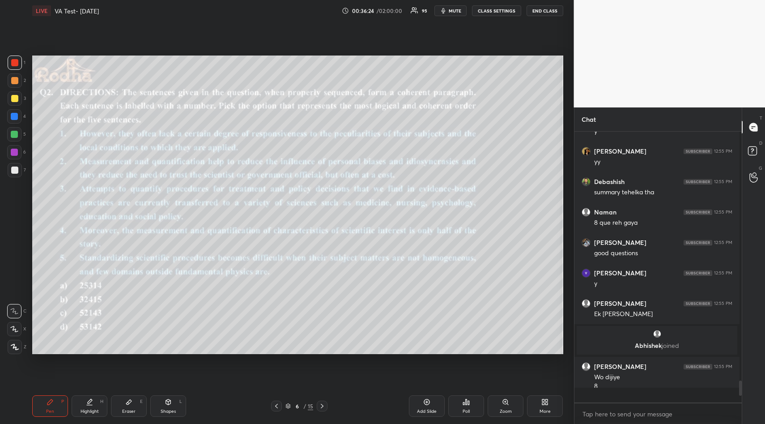
scroll to position [263, 162]
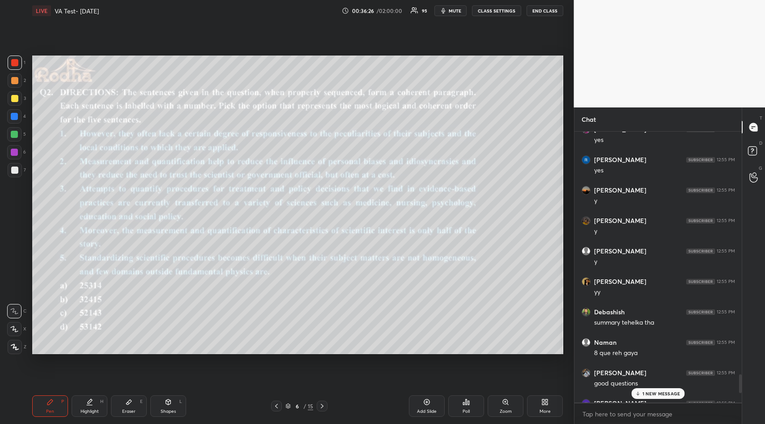
click at [468, 406] on div "Poll" at bounding box center [467, 405] width 36 height 21
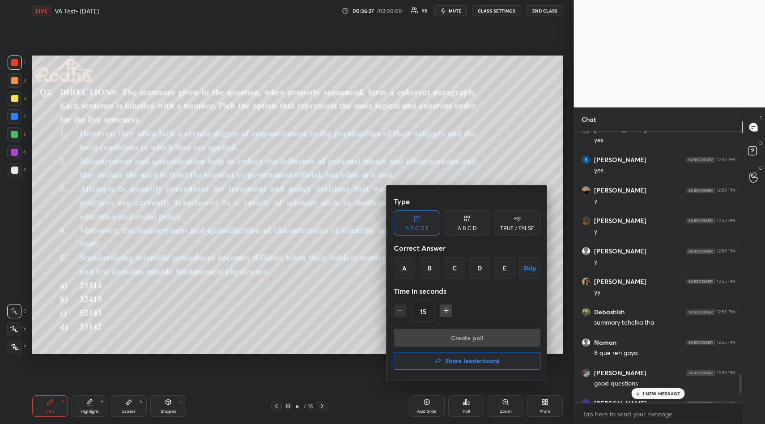
click at [404, 266] on div "A" at bounding box center [404, 267] width 21 height 21
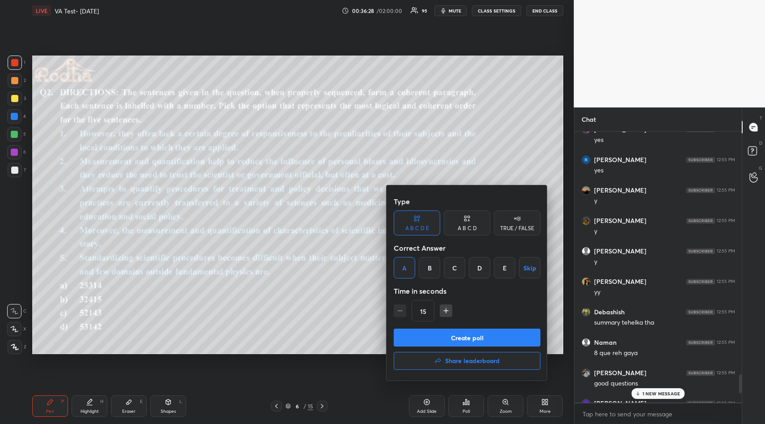
click at [462, 339] on button "Create poll" at bounding box center [467, 338] width 147 height 18
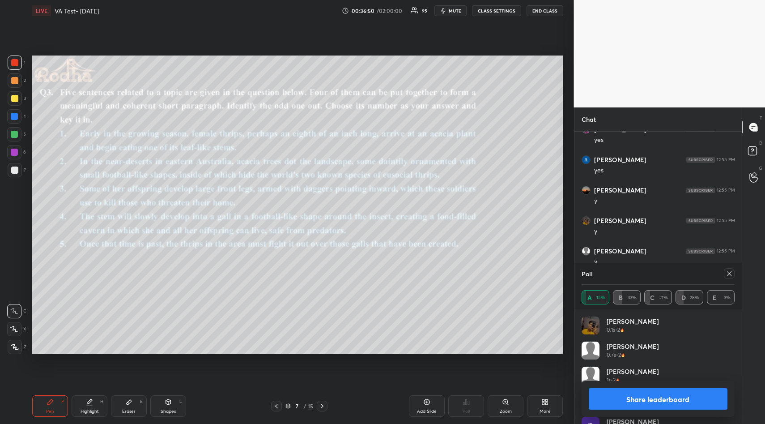
click at [731, 273] on icon at bounding box center [729, 273] width 7 height 7
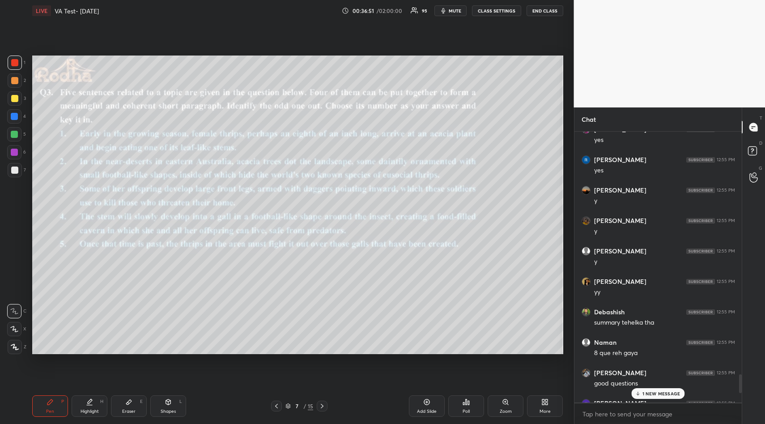
click at [466, 406] on div "Poll" at bounding box center [467, 405] width 36 height 21
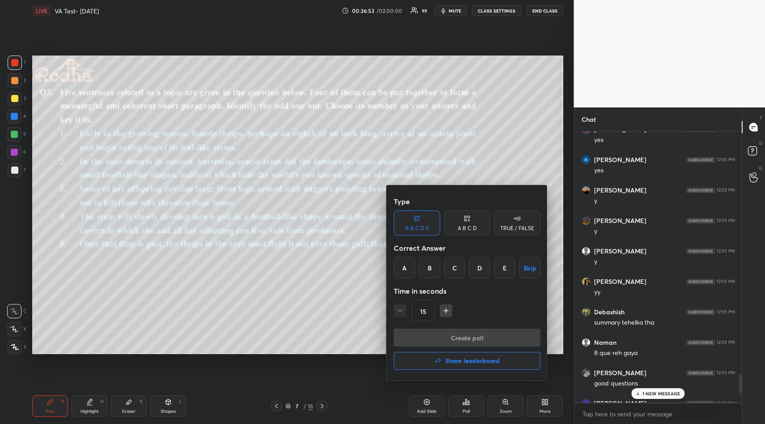
click at [507, 271] on div "E" at bounding box center [504, 267] width 21 height 21
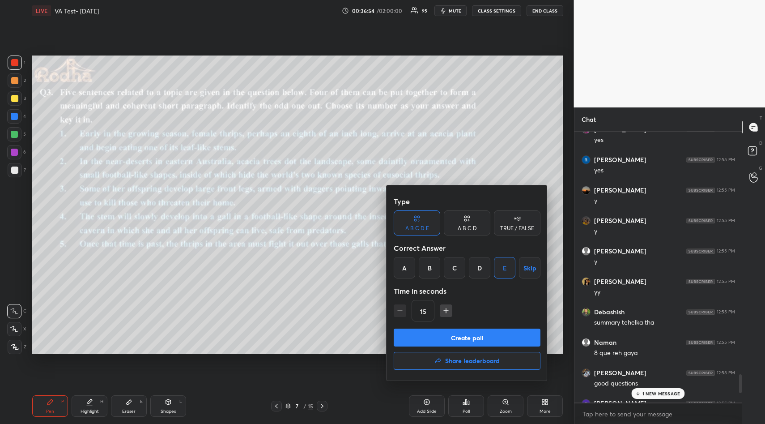
click at [479, 335] on button "Create poll" at bounding box center [467, 338] width 147 height 18
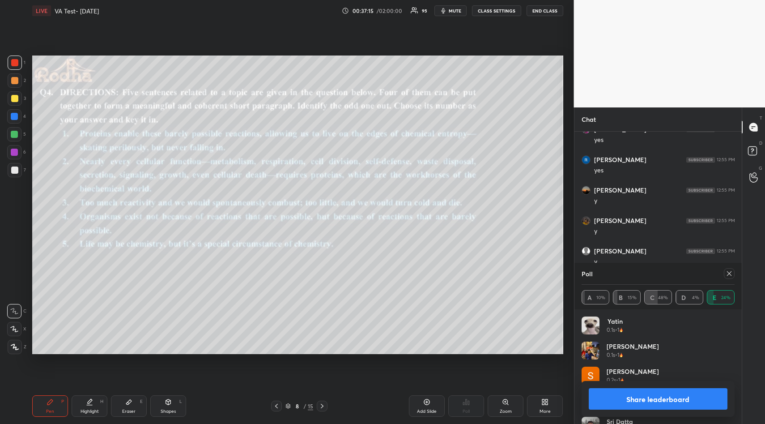
click at [726, 273] on icon at bounding box center [729, 273] width 7 height 7
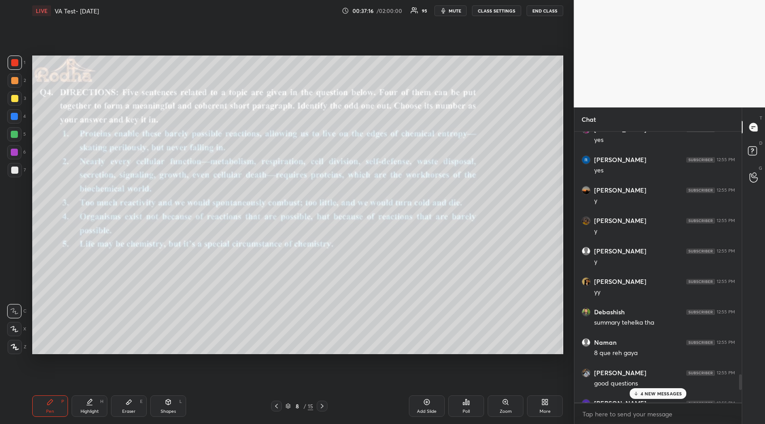
click at [469, 406] on div "Poll" at bounding box center [467, 405] width 36 height 21
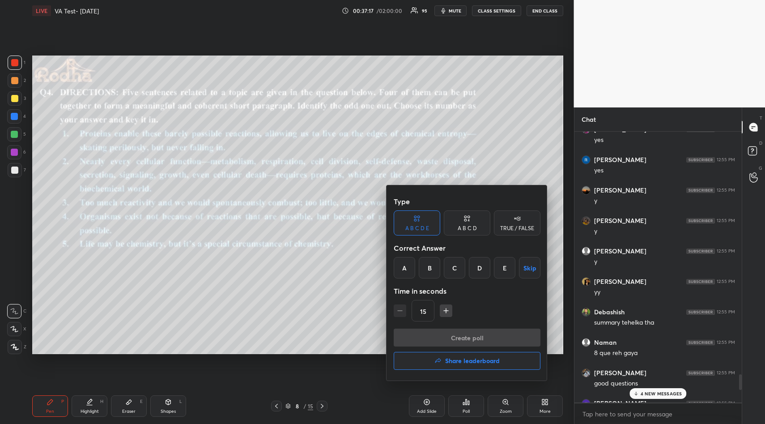
click at [432, 263] on div "B" at bounding box center [429, 267] width 21 height 21
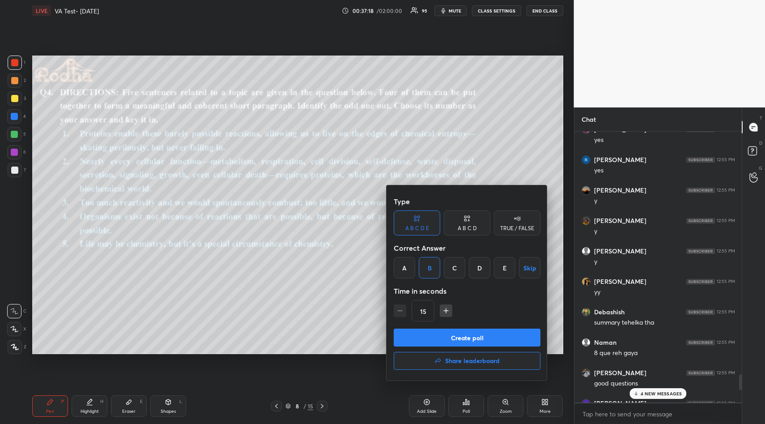
click at [458, 341] on button "Create poll" at bounding box center [467, 338] width 147 height 18
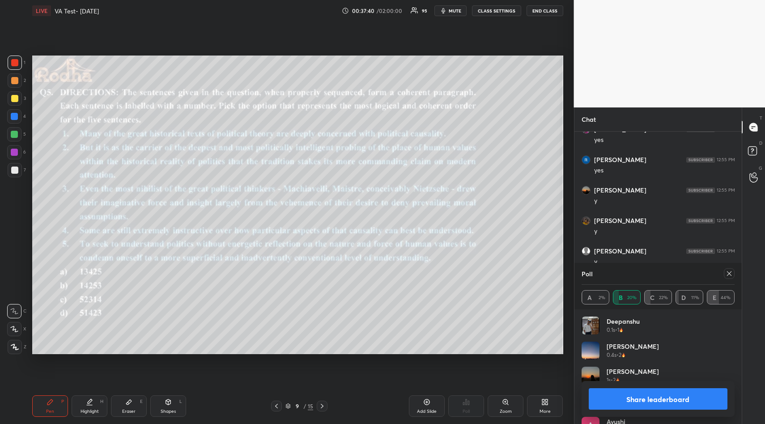
click at [731, 272] on icon at bounding box center [729, 273] width 7 height 7
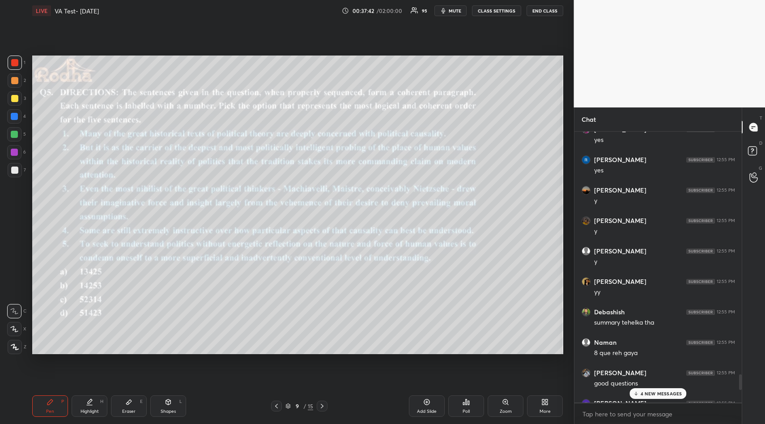
click at [462, 405] on div "Poll" at bounding box center [467, 405] width 36 height 21
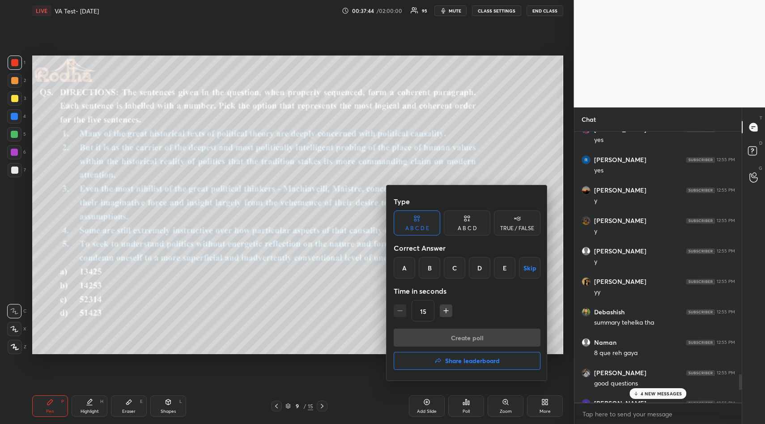
click at [430, 271] on div "B" at bounding box center [429, 267] width 21 height 21
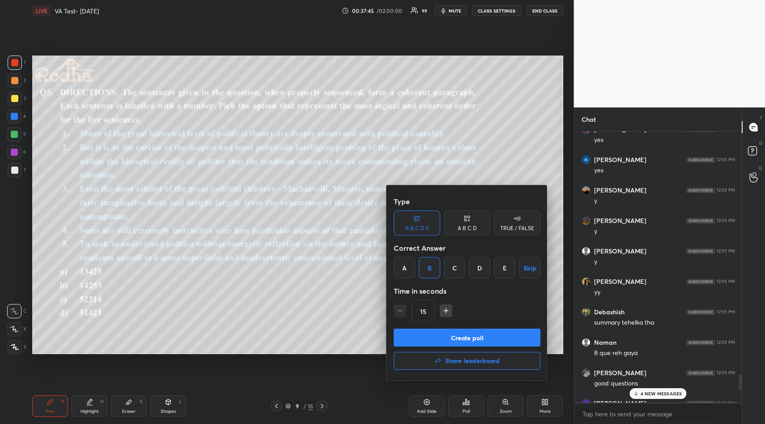
click at [450, 338] on button "Create poll" at bounding box center [467, 338] width 147 height 18
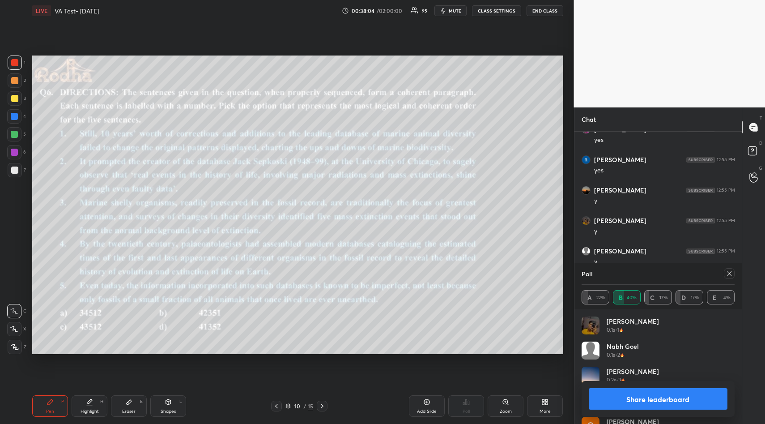
click at [728, 273] on icon at bounding box center [729, 273] width 7 height 7
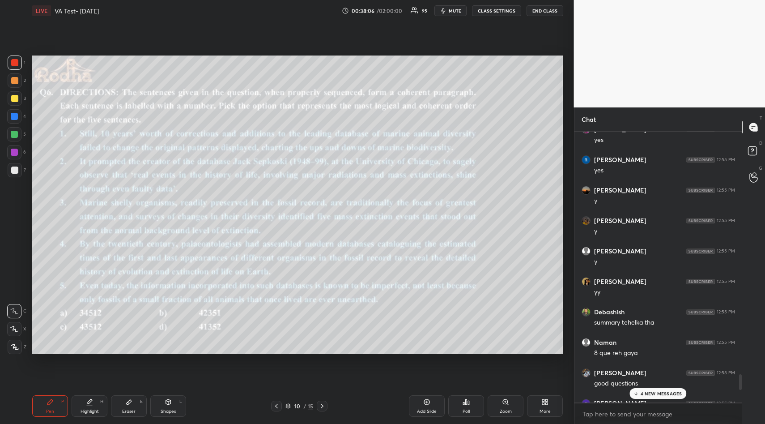
click at [462, 405] on div "Poll" at bounding box center [467, 405] width 36 height 21
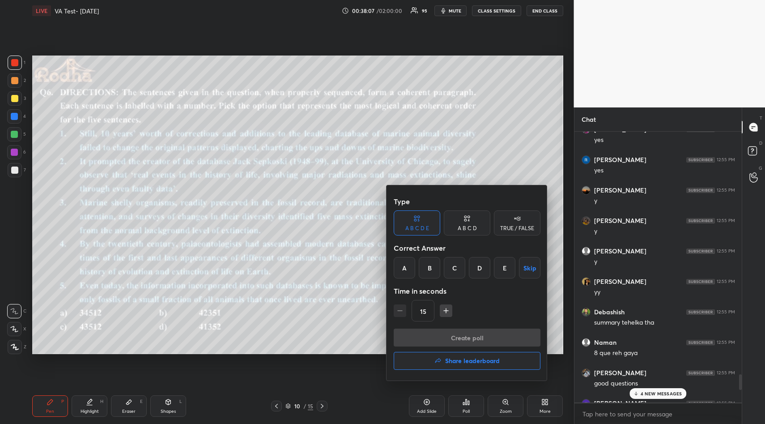
click at [455, 268] on div "C" at bounding box center [454, 267] width 21 height 21
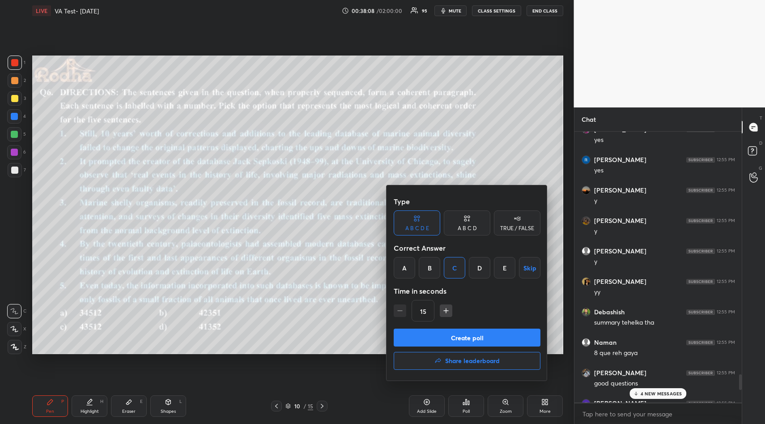
click at [455, 341] on button "Create poll" at bounding box center [467, 338] width 147 height 18
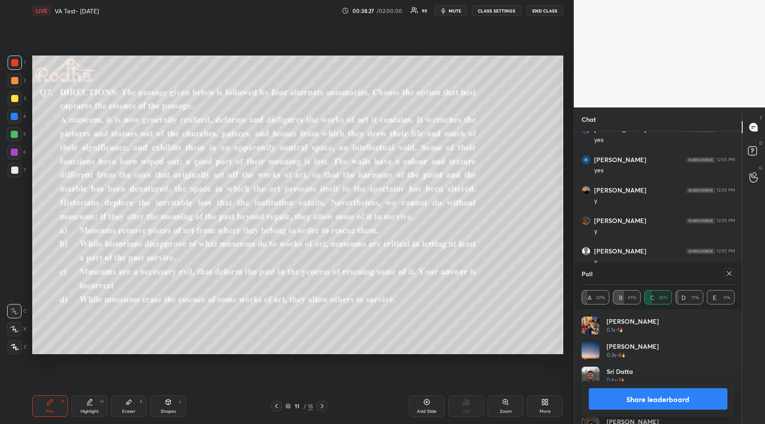
click at [729, 272] on icon at bounding box center [729, 273] width 7 height 7
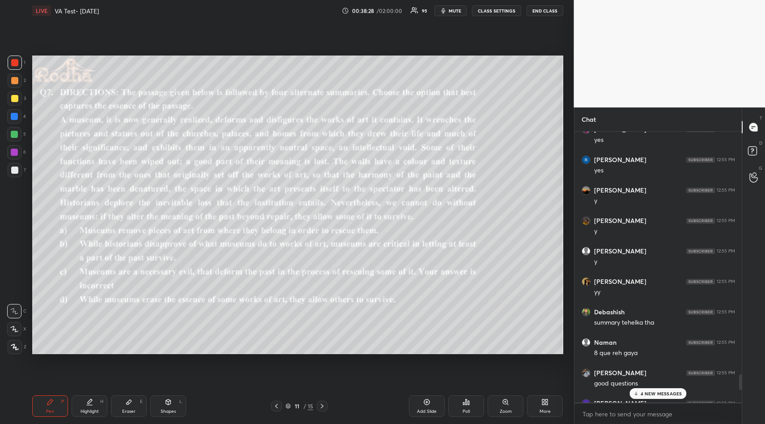
click at [464, 406] on div "Poll" at bounding box center [467, 405] width 36 height 21
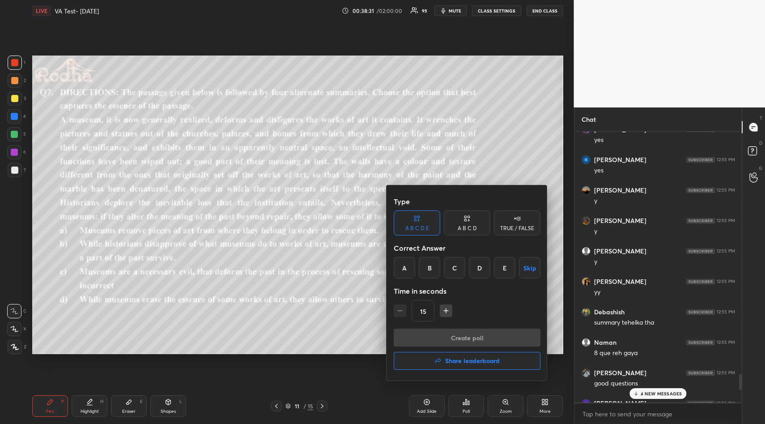
click at [429, 268] on div "B" at bounding box center [429, 267] width 21 height 21
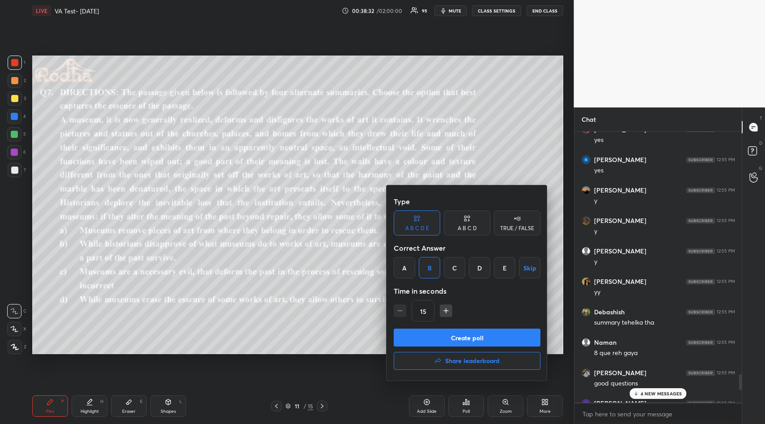
click at [444, 335] on button "Create poll" at bounding box center [467, 338] width 147 height 18
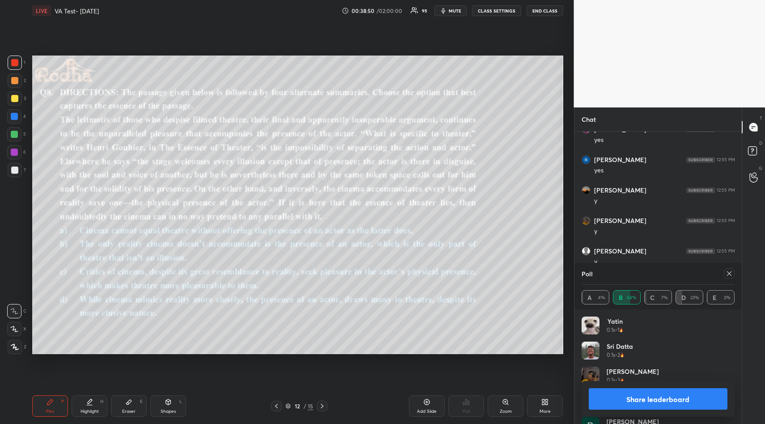
click at [734, 274] on div at bounding box center [729, 273] width 11 height 11
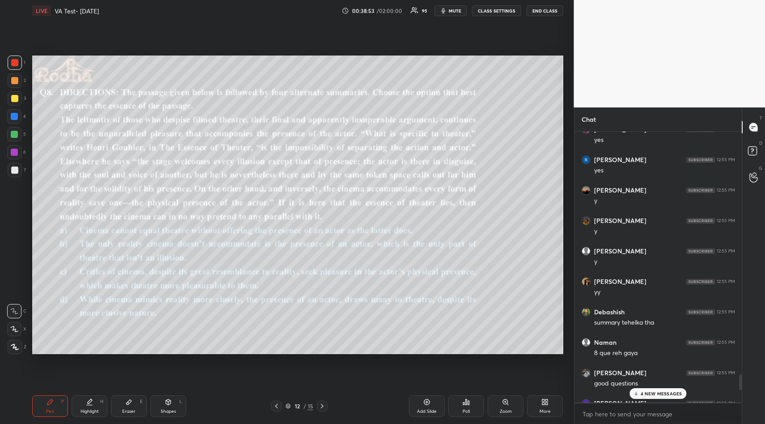
click at [466, 404] on icon at bounding box center [466, 401] width 1 height 5
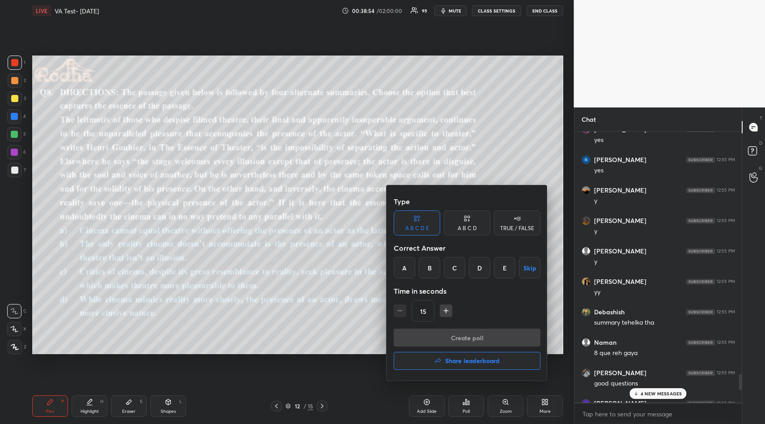
click at [456, 266] on div "C" at bounding box center [454, 267] width 21 height 21
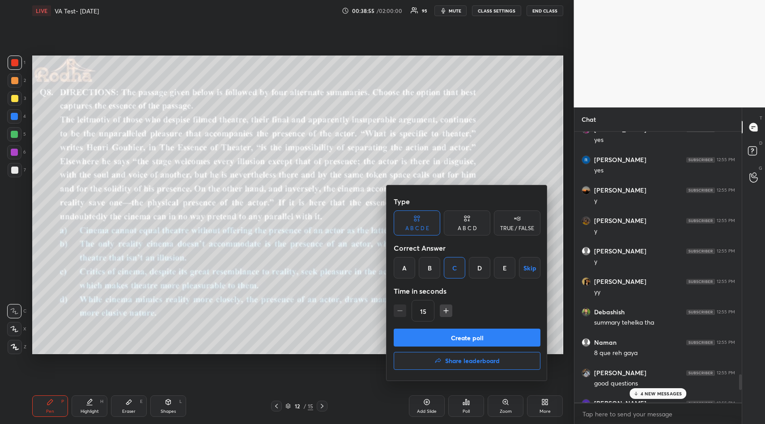
click at [459, 339] on button "Create poll" at bounding box center [467, 338] width 147 height 18
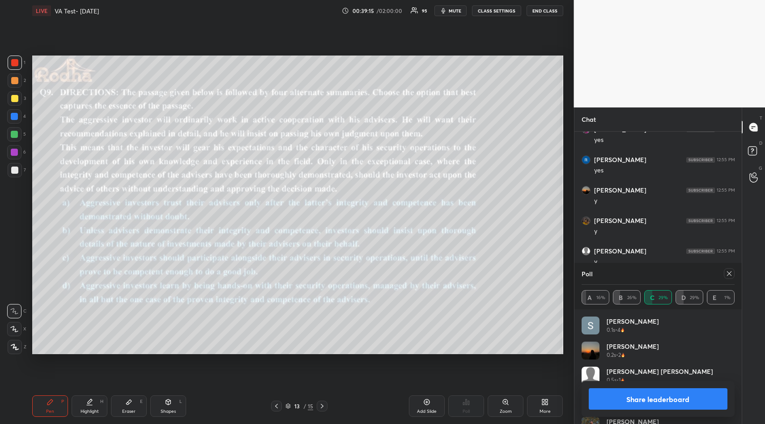
click at [734, 272] on div at bounding box center [729, 273] width 11 height 11
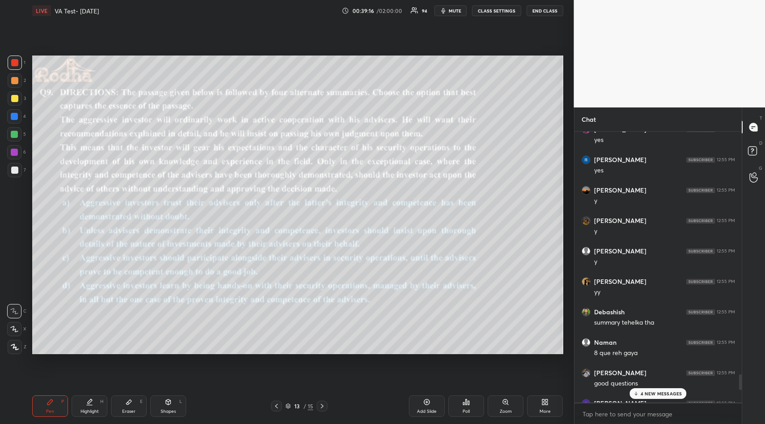
click at [462, 407] on div "Poll" at bounding box center [467, 405] width 36 height 21
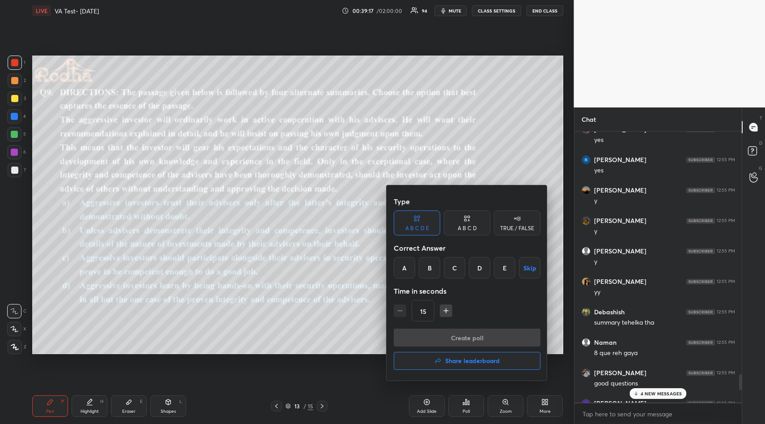
click at [486, 264] on div "D" at bounding box center [479, 267] width 21 height 21
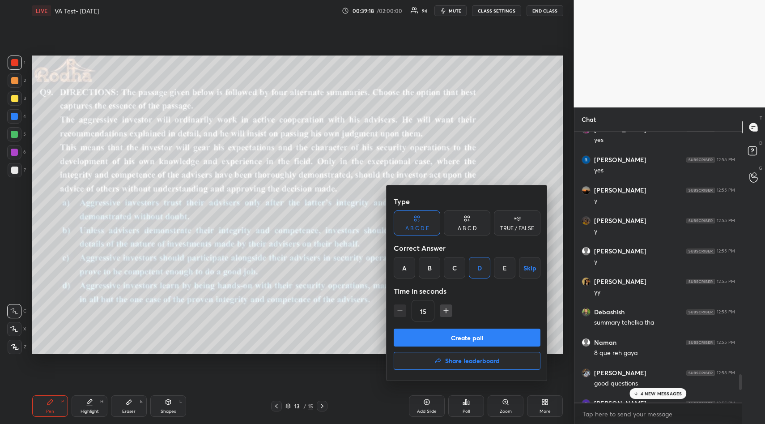
click at [470, 335] on button "Create poll" at bounding box center [467, 338] width 147 height 18
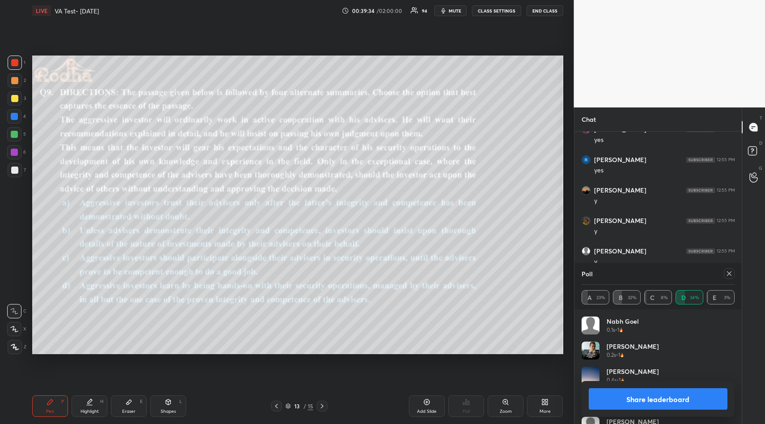
click at [658, 402] on button "Share leaderboard" at bounding box center [658, 398] width 139 height 21
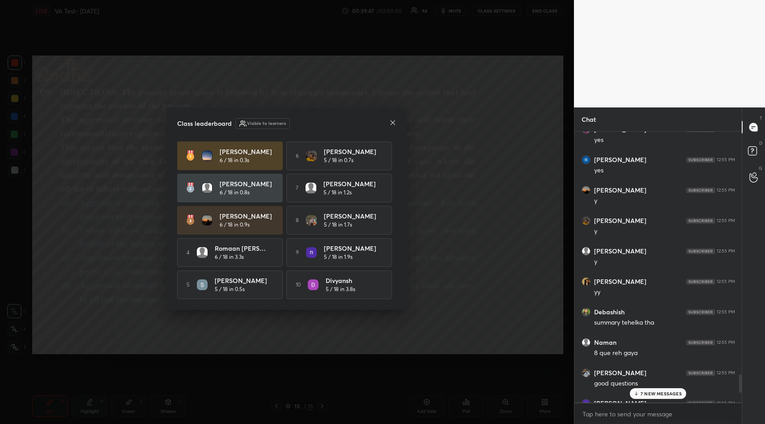
click at [664, 391] on p "7 NEW MESSAGES" at bounding box center [661, 393] width 41 height 5
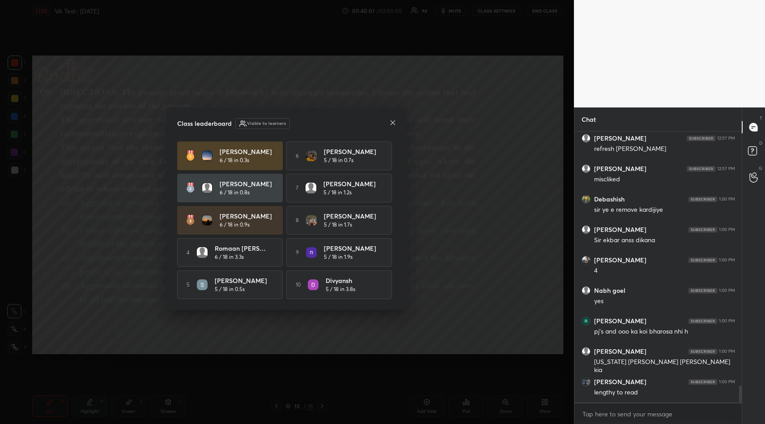
click at [392, 123] on icon at bounding box center [392, 122] width 7 height 7
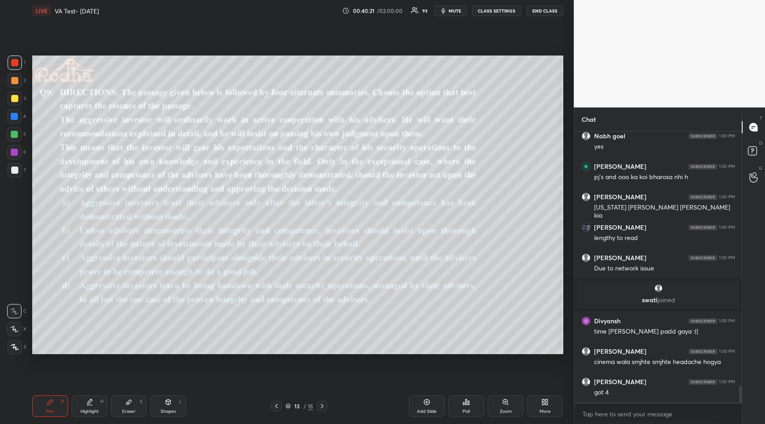
scroll to position [4064, 0]
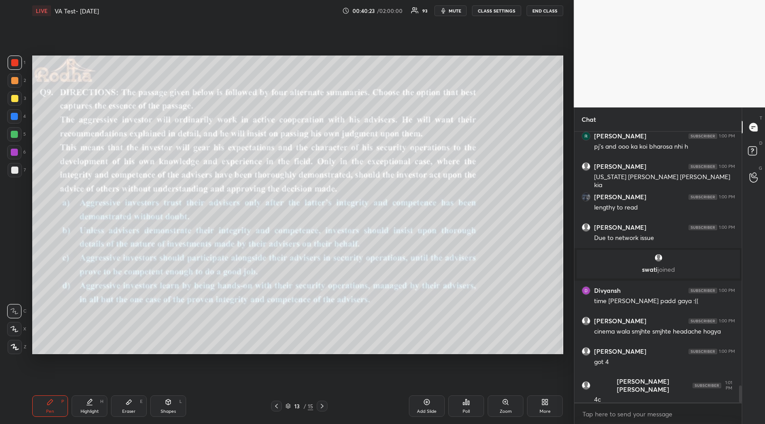
click at [132, 406] on div "Eraser E" at bounding box center [129, 405] width 36 height 21
click at [16, 290] on span "Erase all" at bounding box center [14, 293] width 13 height 6
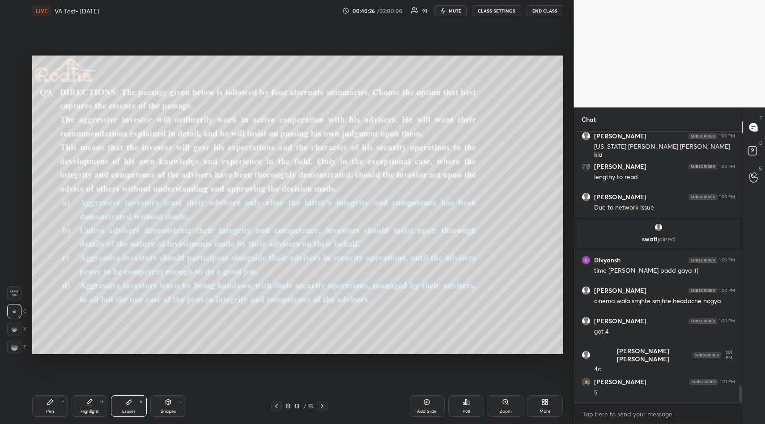
click at [49, 404] on icon at bounding box center [49, 401] width 5 height 5
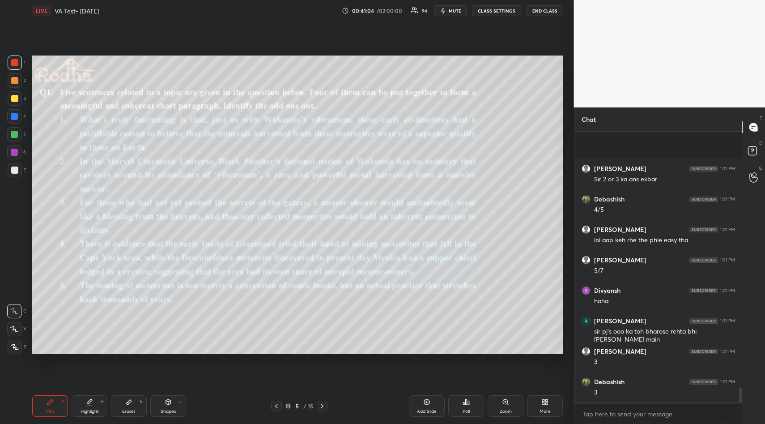
scroll to position [4612, 0]
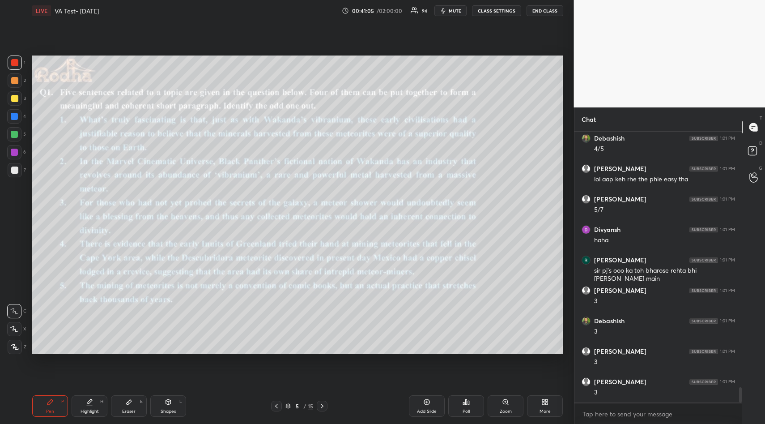
drag, startPoint x: 13, startPoint y: 98, endPoint x: 30, endPoint y: 98, distance: 17.0
click at [13, 99] on div at bounding box center [14, 98] width 7 height 7
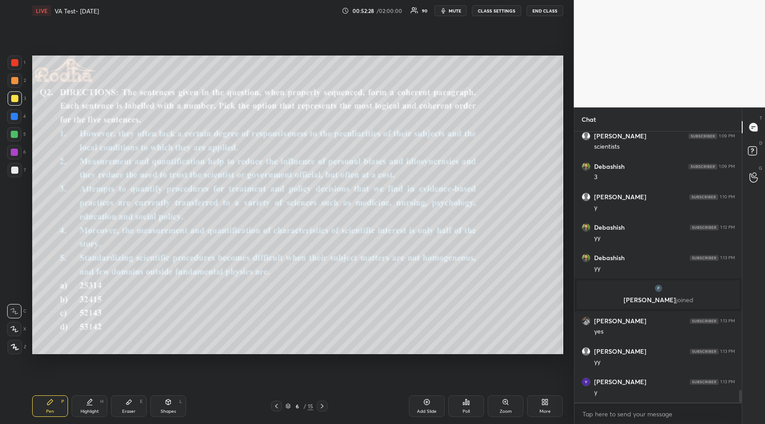
scroll to position [5579, 0]
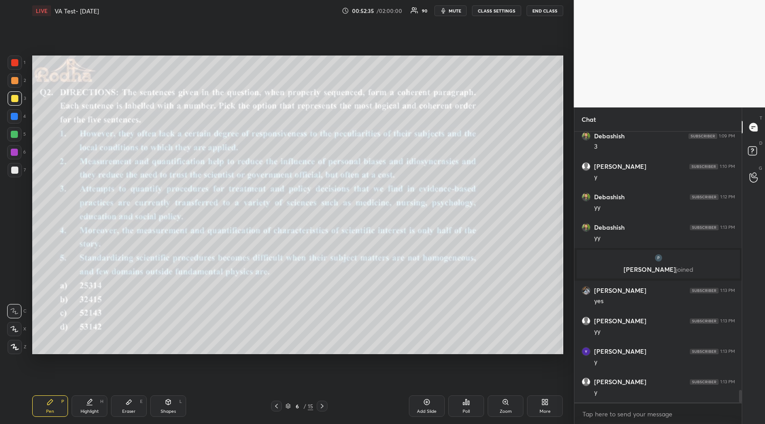
drag, startPoint x: 126, startPoint y: 409, endPoint x: 129, endPoint y: 392, distance: 17.2
click at [126, 410] on div "Eraser E" at bounding box center [129, 405] width 36 height 21
click at [12, 292] on span "Erase all" at bounding box center [14, 293] width 13 height 6
drag, startPoint x: 46, startPoint y: 406, endPoint x: 58, endPoint y: 385, distance: 24.3
click at [46, 406] on div "Pen P" at bounding box center [50, 405] width 36 height 21
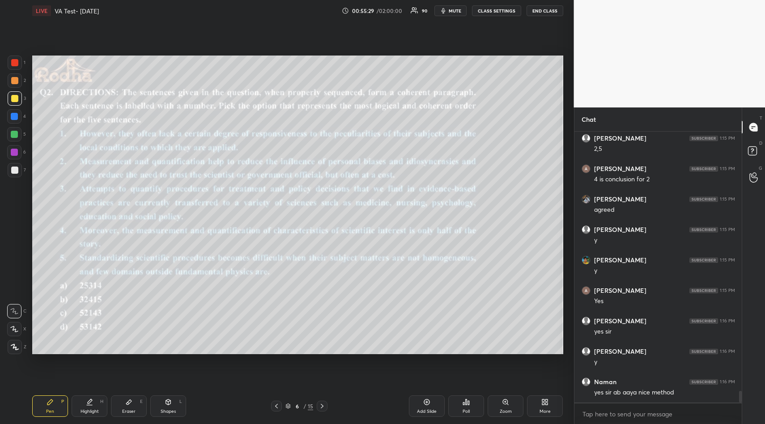
scroll to position [5991, 0]
click at [141, 406] on div "Eraser E" at bounding box center [129, 405] width 36 height 21
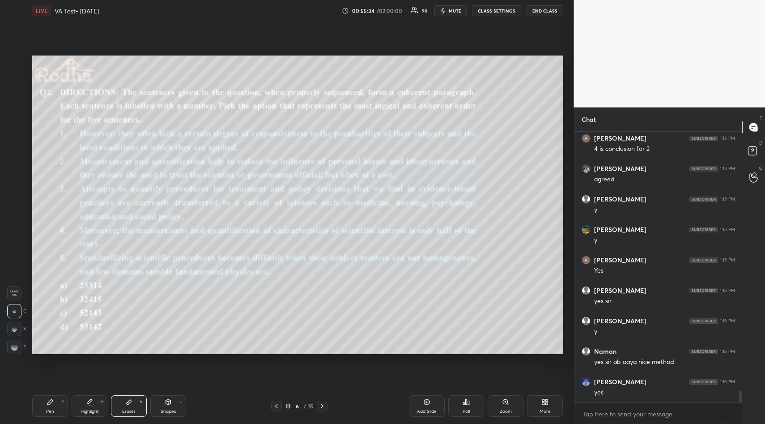
click at [127, 402] on icon at bounding box center [128, 402] width 5 height 5
click at [14, 289] on div "Erase all" at bounding box center [14, 293] width 14 height 14
drag, startPoint x: 46, startPoint y: 404, endPoint x: 47, endPoint y: 394, distance: 9.5
click at [44, 403] on div "Pen P" at bounding box center [50, 405] width 36 height 21
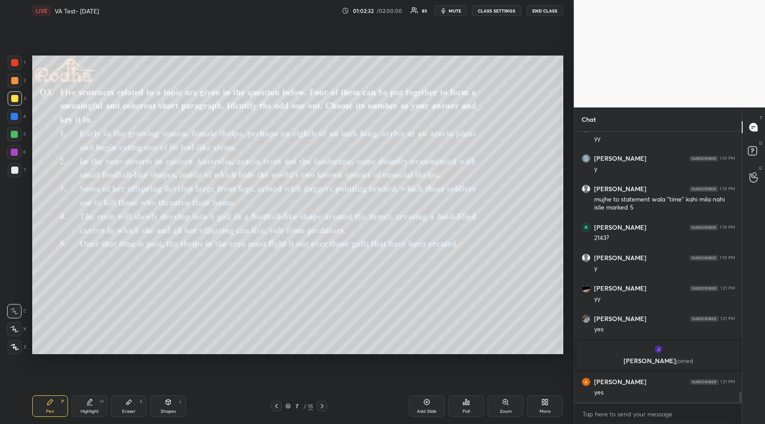
scroll to position [6656, 0]
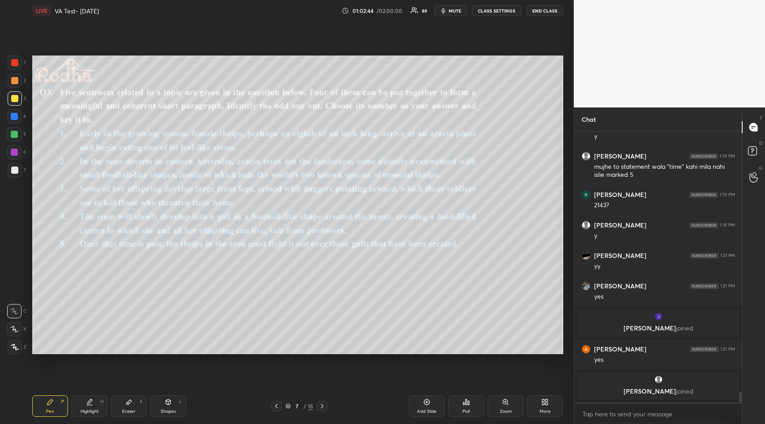
click at [128, 403] on icon at bounding box center [128, 402] width 5 height 5
drag, startPoint x: 13, startPoint y: 291, endPoint x: 18, endPoint y: 306, distance: 15.0
click at [14, 293] on span "Erase all" at bounding box center [14, 293] width 13 height 6
drag, startPoint x: 49, startPoint y: 402, endPoint x: 73, endPoint y: 380, distance: 33.3
click at [51, 400] on icon at bounding box center [49, 401] width 5 height 5
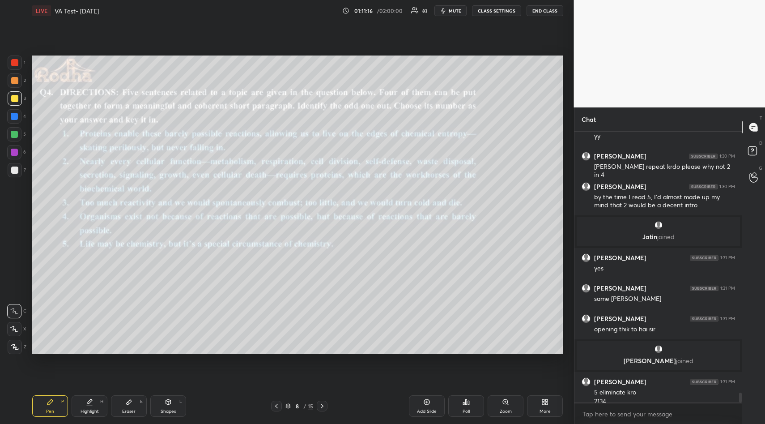
scroll to position [7272, 0]
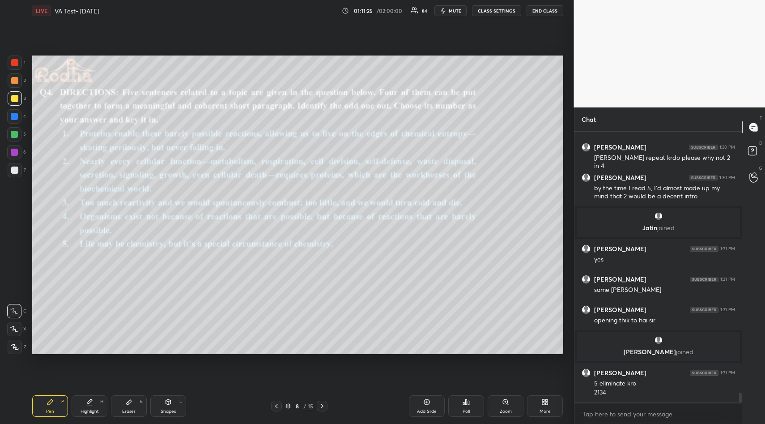
drag, startPoint x: 128, startPoint y: 401, endPoint x: 129, endPoint y: 396, distance: 5.1
click at [128, 401] on icon at bounding box center [128, 401] width 7 height 7
drag, startPoint x: 16, startPoint y: 291, endPoint x: 30, endPoint y: 327, distance: 38.3
click at [14, 291] on span "Erase all" at bounding box center [14, 293] width 13 height 6
click at [51, 404] on div "Pen P" at bounding box center [50, 405] width 36 height 21
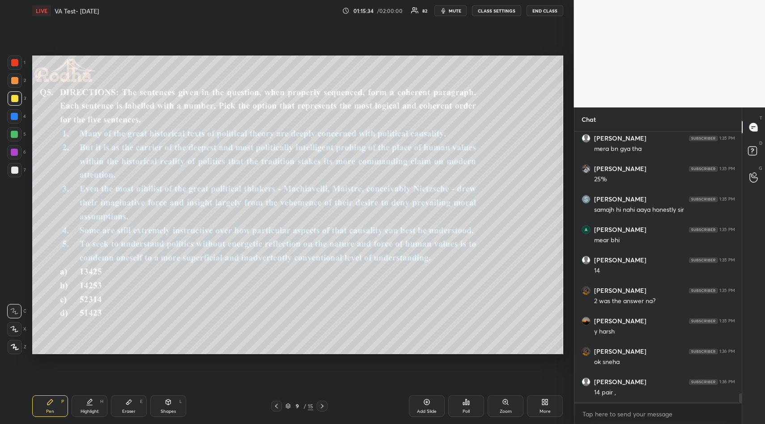
scroll to position [7790, 0]
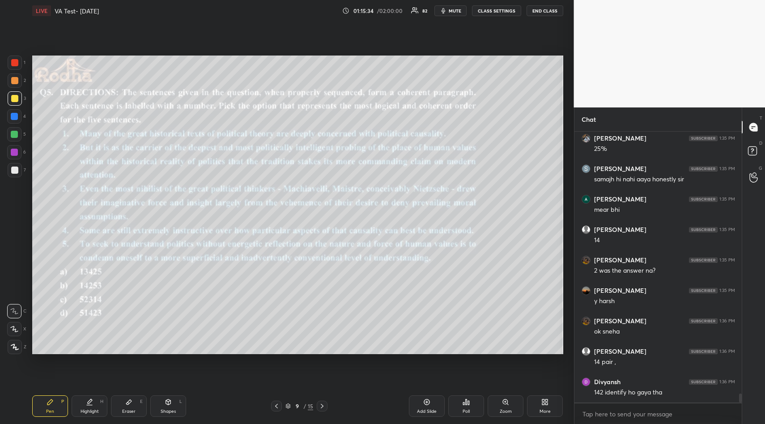
drag, startPoint x: 129, startPoint y: 400, endPoint x: 120, endPoint y: 355, distance: 45.6
click at [126, 398] on div "Eraser E" at bounding box center [129, 405] width 36 height 21
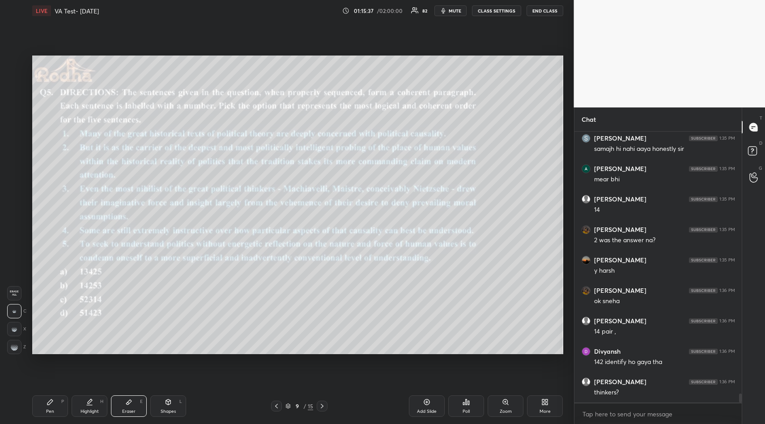
click at [52, 397] on div "Pen P" at bounding box center [50, 405] width 36 height 21
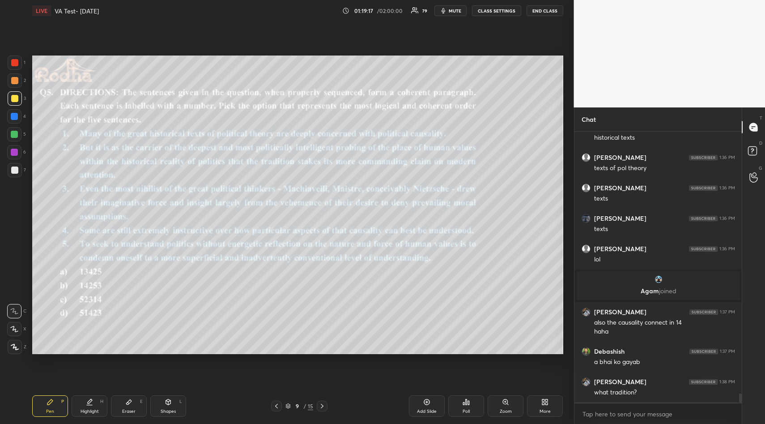
scroll to position [7909, 0]
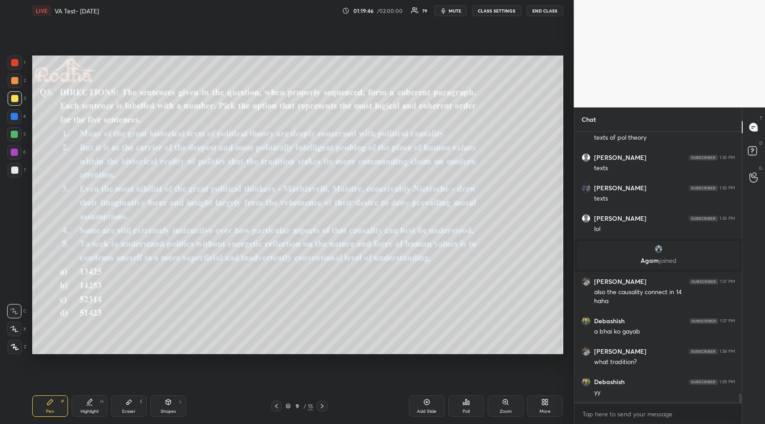
click at [128, 402] on icon at bounding box center [128, 401] width 7 height 7
drag, startPoint x: 16, startPoint y: 291, endPoint x: 26, endPoint y: 315, distance: 26.1
click at [16, 294] on span "Erase all" at bounding box center [14, 293] width 13 height 6
click at [51, 402] on icon at bounding box center [49, 401] width 5 height 5
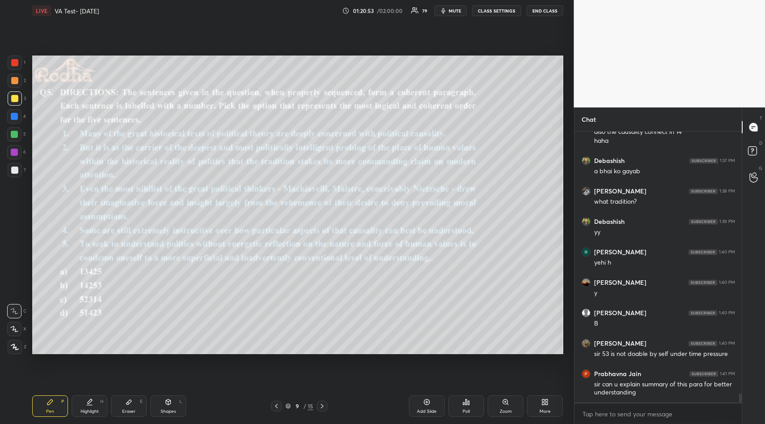
scroll to position [8100, 0]
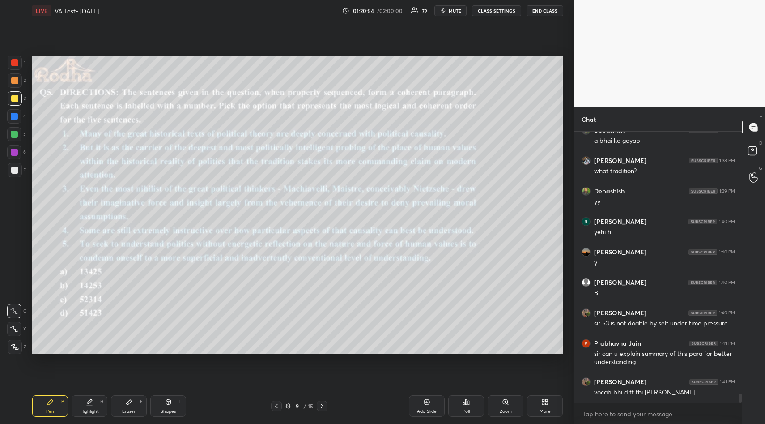
drag, startPoint x: 127, startPoint y: 404, endPoint x: 129, endPoint y: 398, distance: 6.8
click at [127, 404] on icon at bounding box center [128, 402] width 5 height 5
drag, startPoint x: 16, startPoint y: 294, endPoint x: 30, endPoint y: 306, distance: 18.1
click at [16, 294] on span "Erase all" at bounding box center [14, 293] width 13 height 6
drag, startPoint x: 47, startPoint y: 405, endPoint x: 60, endPoint y: 390, distance: 20.3
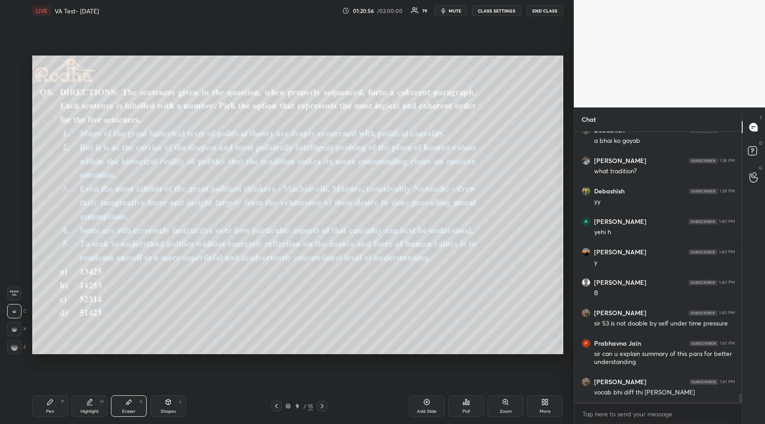
click at [48, 405] on icon at bounding box center [50, 401] width 7 height 7
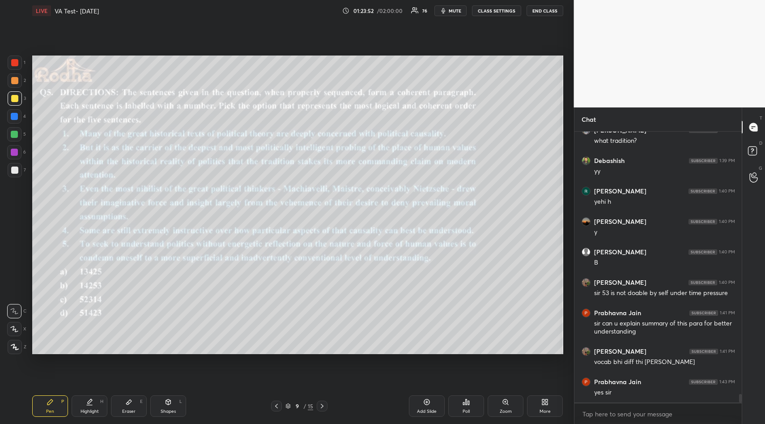
click at [128, 400] on icon at bounding box center [128, 401] width 7 height 7
drag, startPoint x: 18, startPoint y: 291, endPoint x: 31, endPoint y: 327, distance: 38.4
click at [18, 295] on span "Erase all" at bounding box center [14, 293] width 13 height 6
click at [48, 406] on div "Pen P" at bounding box center [50, 405] width 36 height 21
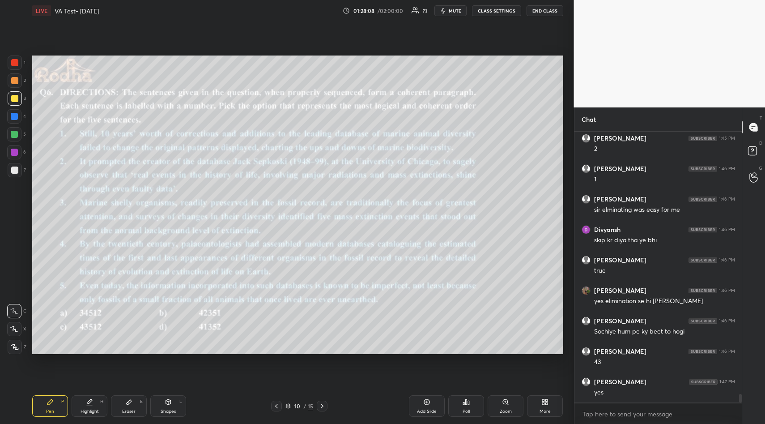
scroll to position [8587, 0]
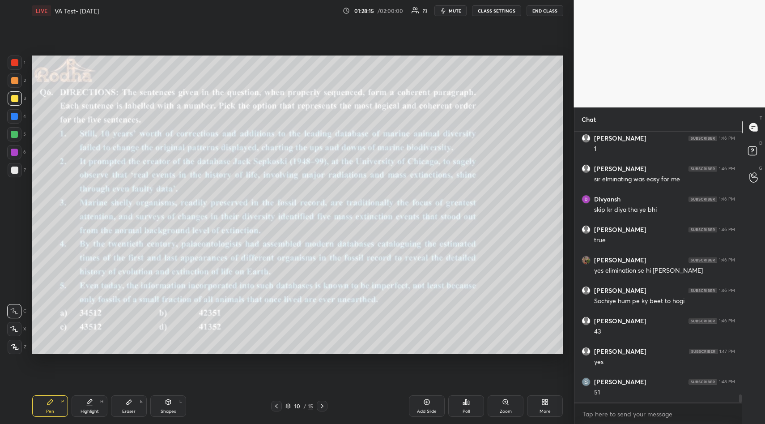
click at [145, 355] on div "Setting up your live class Poll for secs No correct answer Start poll" at bounding box center [298, 204] width 538 height 367
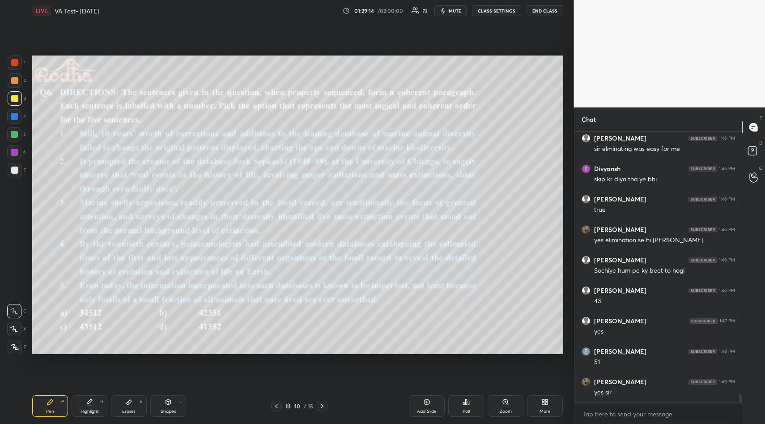
click at [126, 407] on div "Eraser E" at bounding box center [129, 405] width 36 height 21
click at [12, 291] on span "Erase all" at bounding box center [14, 293] width 13 height 6
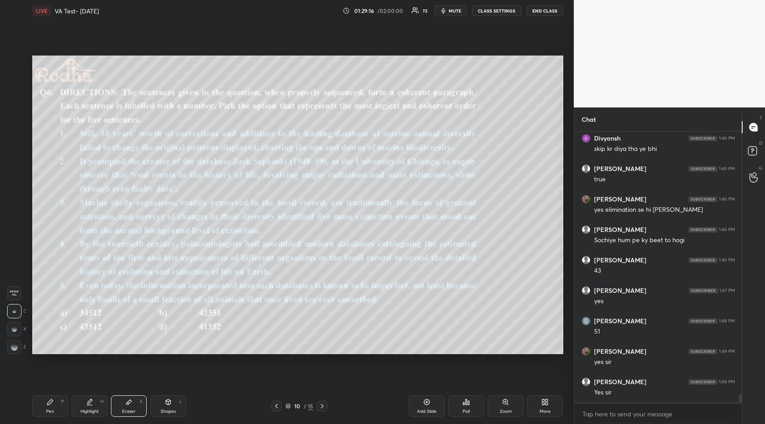
click at [43, 409] on div "Pen P" at bounding box center [50, 405] width 36 height 21
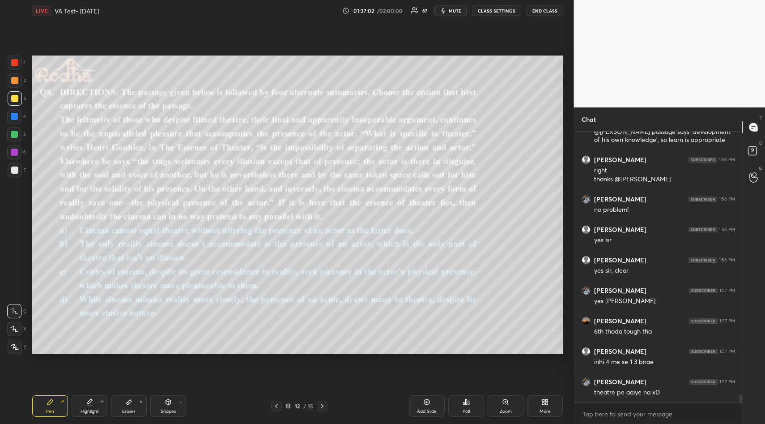
scroll to position [9290, 0]
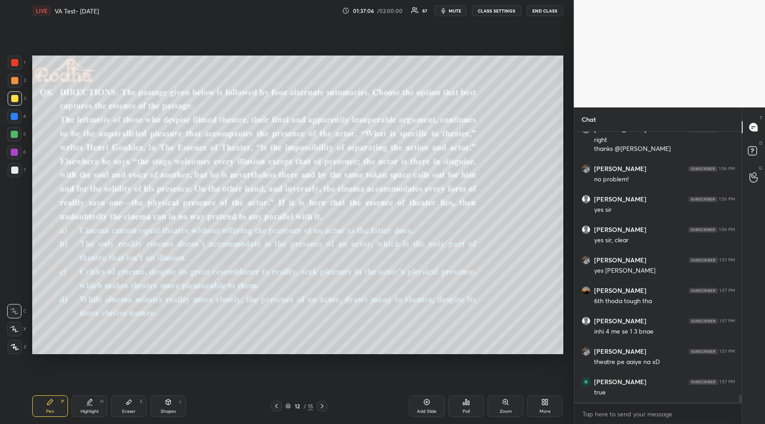
click at [128, 407] on div "Eraser E" at bounding box center [129, 405] width 36 height 21
click at [11, 294] on span "Erase all" at bounding box center [14, 293] width 13 height 6
click at [55, 411] on div "Pen P" at bounding box center [50, 405] width 36 height 21
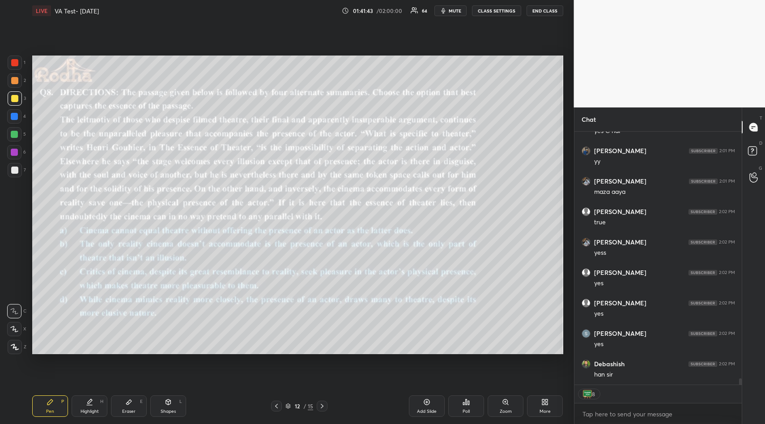
scroll to position [9983, 0]
drag, startPoint x: 742, startPoint y: 125, endPoint x: 742, endPoint y: 133, distance: 8.1
click at [742, 133] on div at bounding box center [742, 127] width 1 height 13
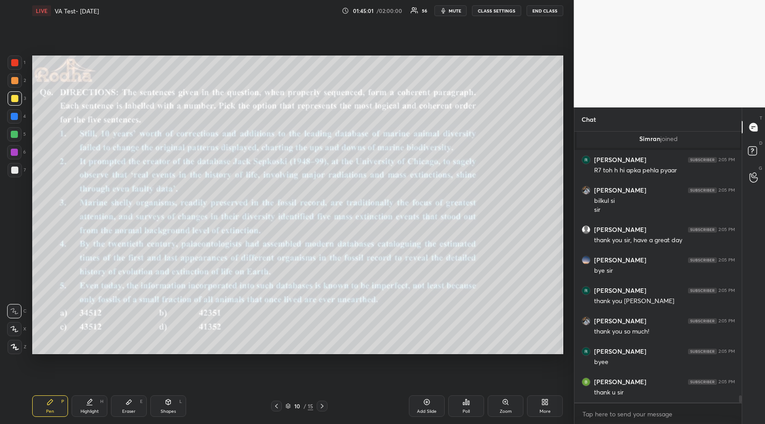
scroll to position [10101, 0]
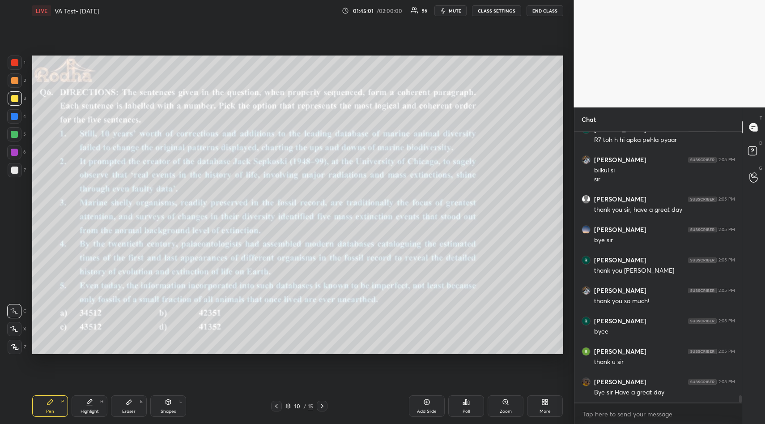
click at [542, 10] on button "END CLASS" at bounding box center [545, 10] width 37 height 11
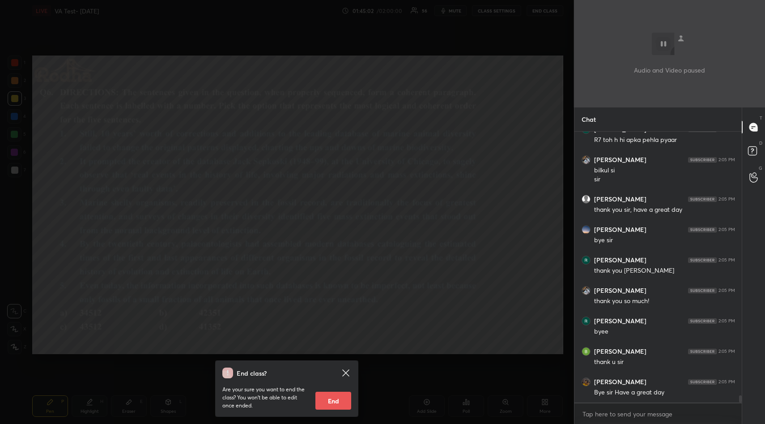
scroll to position [10131, 0]
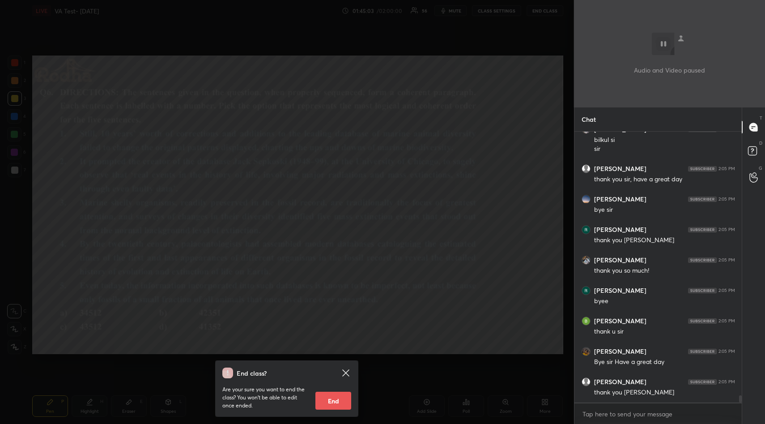
click at [336, 405] on button "End" at bounding box center [334, 401] width 36 height 18
type textarea "x"
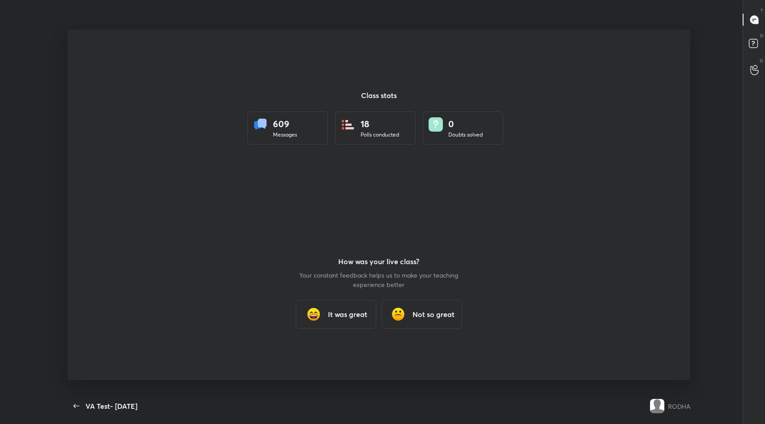
scroll to position [44395, 44032]
